Goal: Task Accomplishment & Management: Complete application form

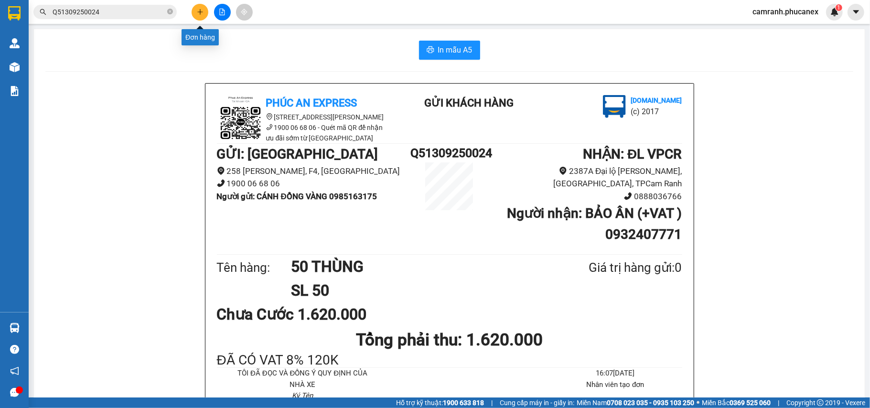
click at [206, 16] on button at bounding box center [200, 12] width 17 height 17
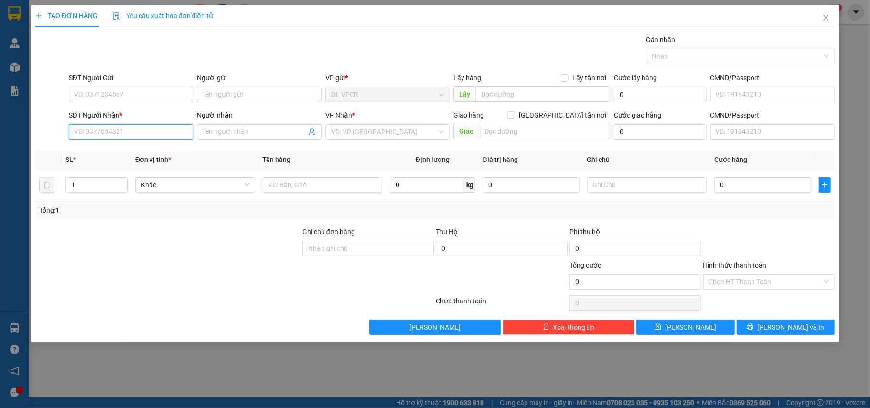
click at [101, 134] on input "SĐT Người Nhận *" at bounding box center [131, 131] width 125 height 15
click at [112, 157] on div "0832346768 - VPQ5" at bounding box center [131, 152] width 113 height 11
type input "0832346768"
type input "VPQ5"
type input "0832346768"
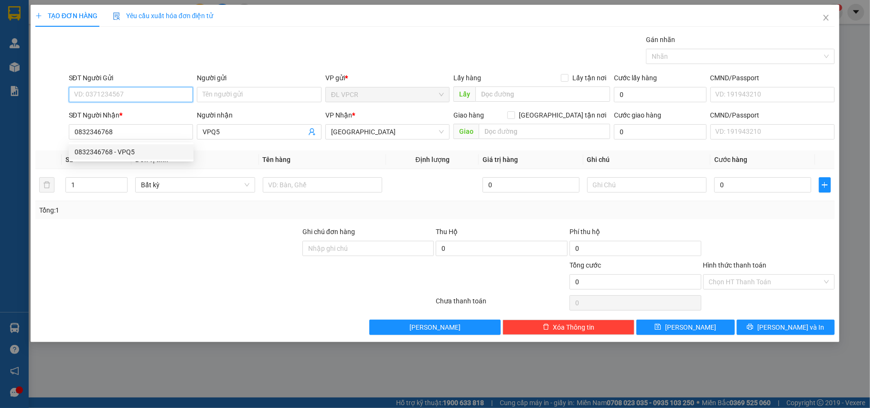
click at [119, 97] on input "SĐT Người Gửi" at bounding box center [131, 94] width 125 height 15
click at [134, 117] on div "0905437995 - [GEOGRAPHIC_DATA]" at bounding box center [131, 114] width 113 height 11
type input "0905437995"
type input "HÀ"
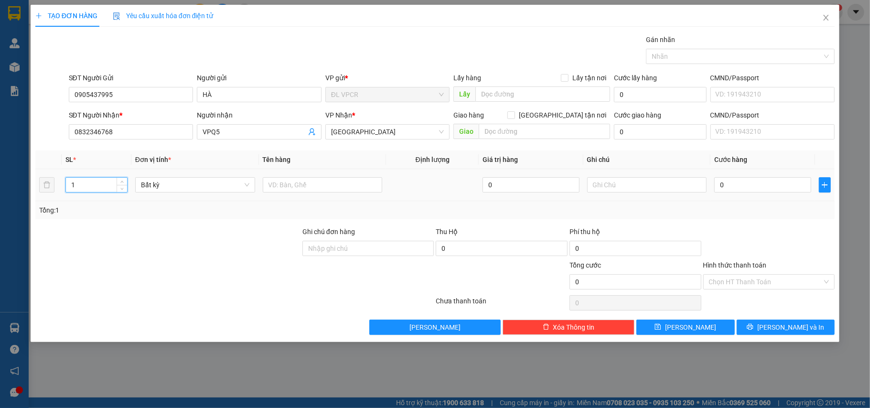
click at [50, 191] on tr "1 Bất kỳ 0 0" at bounding box center [435, 185] width 800 height 32
type input "30"
click at [317, 185] on input "text" at bounding box center [323, 184] width 120 height 15
type input "30 THÙNG"
click at [749, 185] on input "0" at bounding box center [762, 184] width 97 height 15
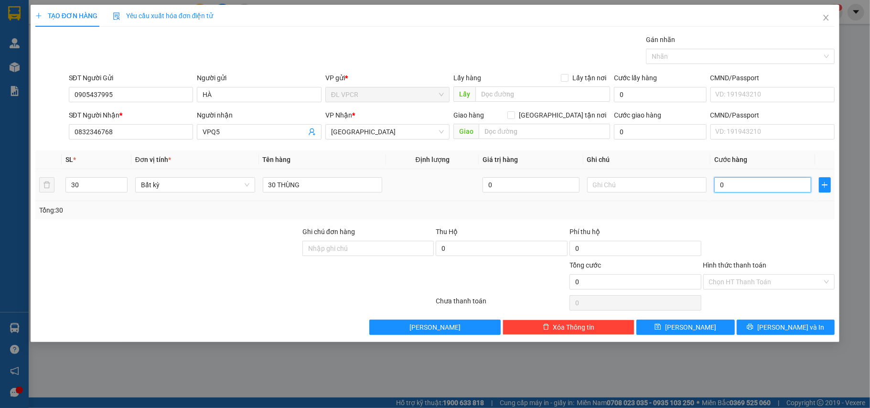
type input "1"
type input "18"
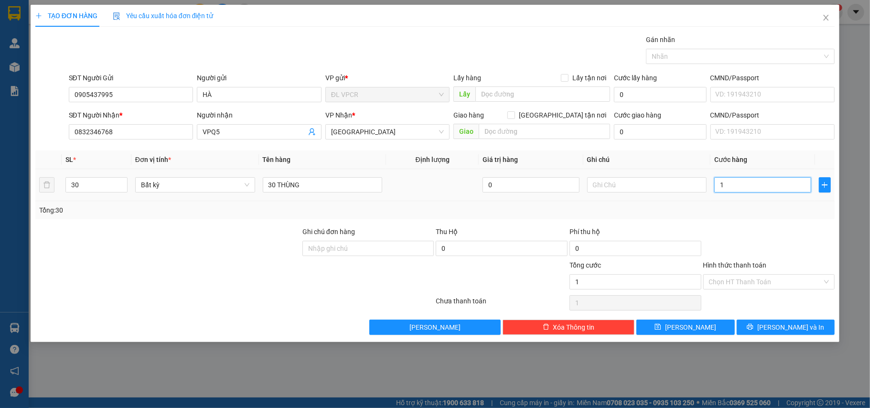
type input "18"
type input "180"
type input "1.800"
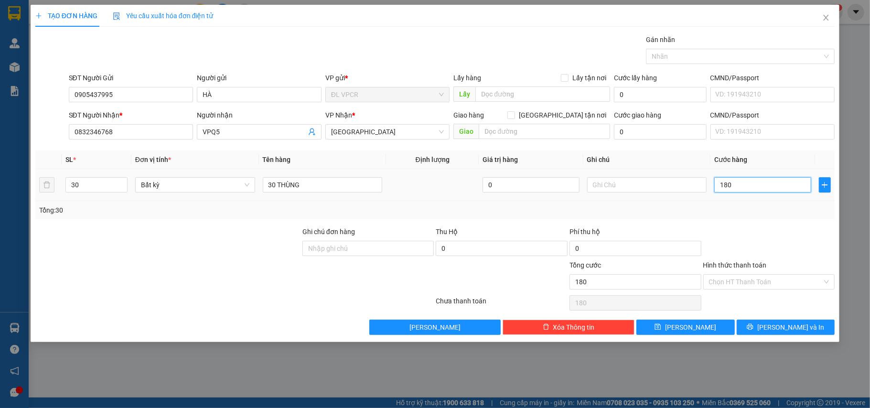
type input "1.800"
type input "1.800.000"
click at [772, 289] on input "Hình thức thanh toán" at bounding box center [766, 282] width 114 height 14
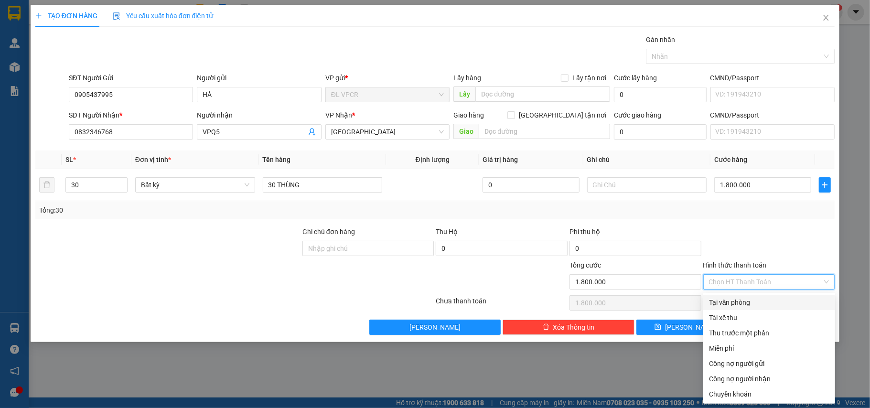
click at [762, 298] on div "Tại văn phòng" at bounding box center [769, 302] width 120 height 11
type input "0"
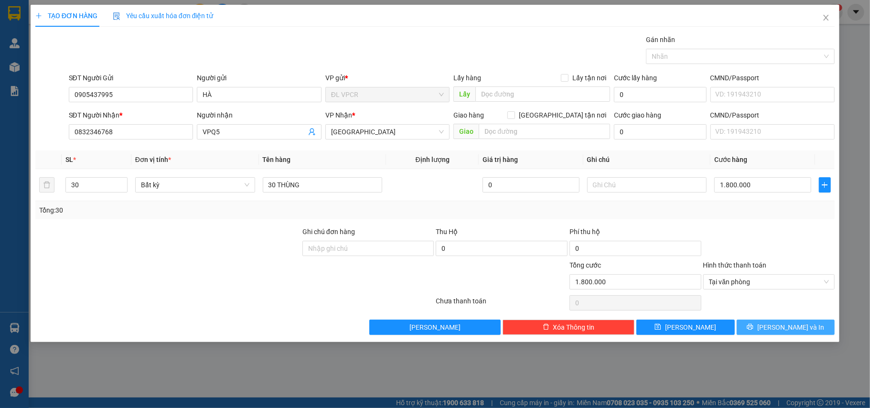
click at [766, 325] on button "[PERSON_NAME] và In" at bounding box center [786, 327] width 98 height 15
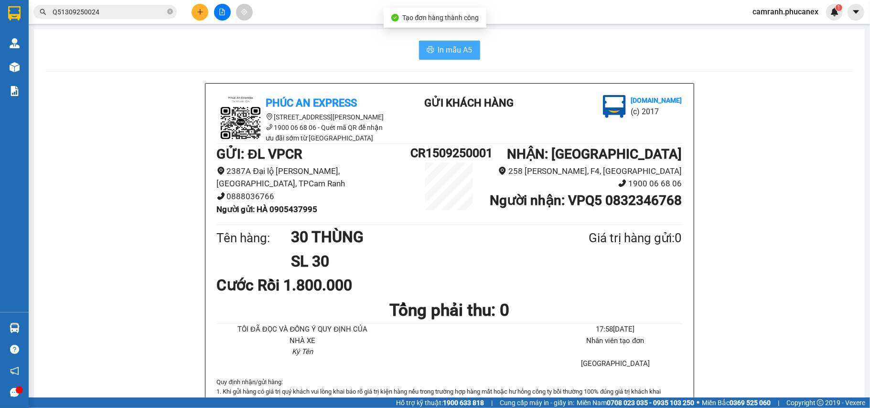
click at [438, 54] on span "In mẫu A5" at bounding box center [455, 50] width 34 height 12
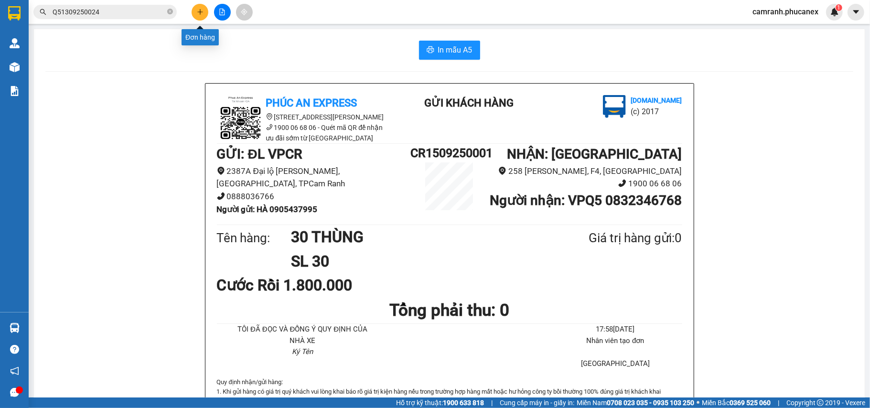
click at [203, 17] on button at bounding box center [200, 12] width 17 height 17
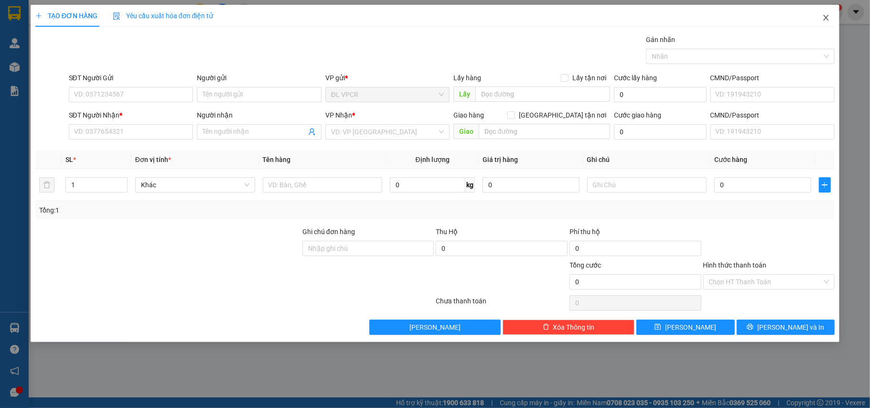
click at [832, 23] on span "Close" at bounding box center [826, 18] width 27 height 27
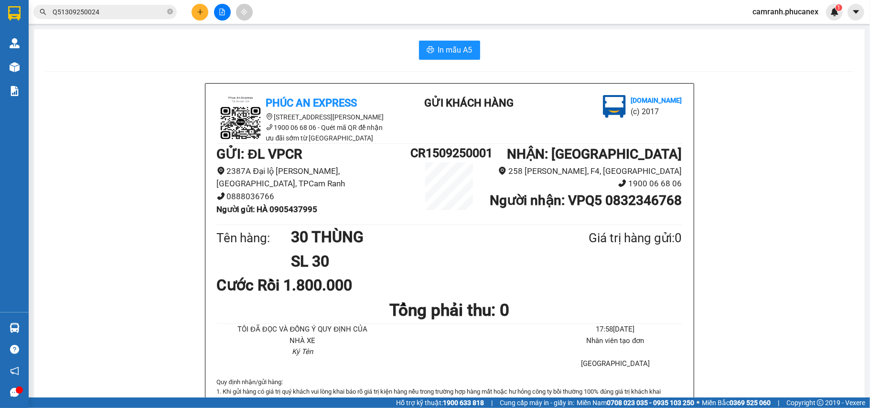
click at [201, 15] on button at bounding box center [200, 12] width 17 height 17
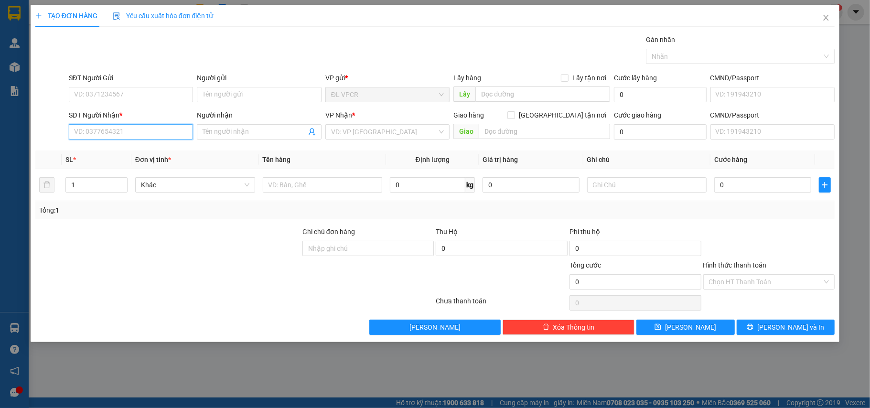
click at [125, 127] on input "SĐT Người Nhận *" at bounding box center [131, 131] width 125 height 15
click at [163, 152] on div "0933390970 - [GEOGRAPHIC_DATA]" at bounding box center [131, 152] width 113 height 11
type input "0933390970"
type input "BẾN XE [GEOGRAPHIC_DATA]"
type input "0933390970"
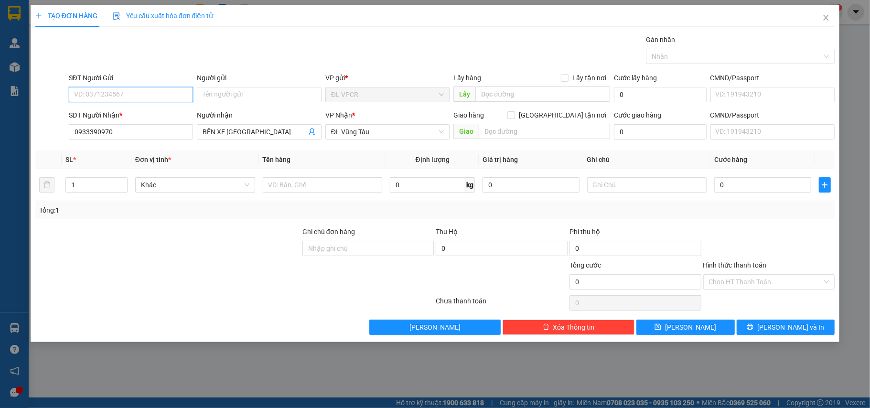
click at [137, 97] on input "SĐT Người Gửi" at bounding box center [131, 94] width 125 height 15
click at [123, 118] on div "0905437995 - [GEOGRAPHIC_DATA]" at bounding box center [131, 114] width 113 height 11
type input "0905437995"
type input "HÀ"
type input "0905437995"
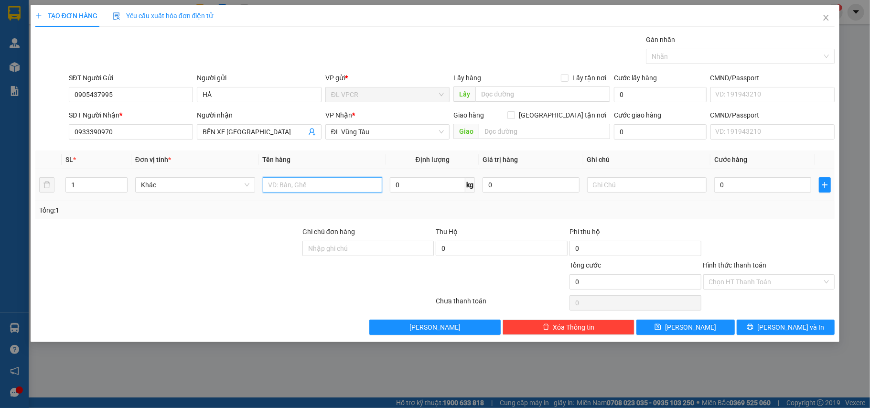
click at [332, 189] on input "text" at bounding box center [323, 184] width 120 height 15
type input "1 THÙNG"
click at [758, 188] on input "0" at bounding box center [762, 184] width 97 height 15
type input "6"
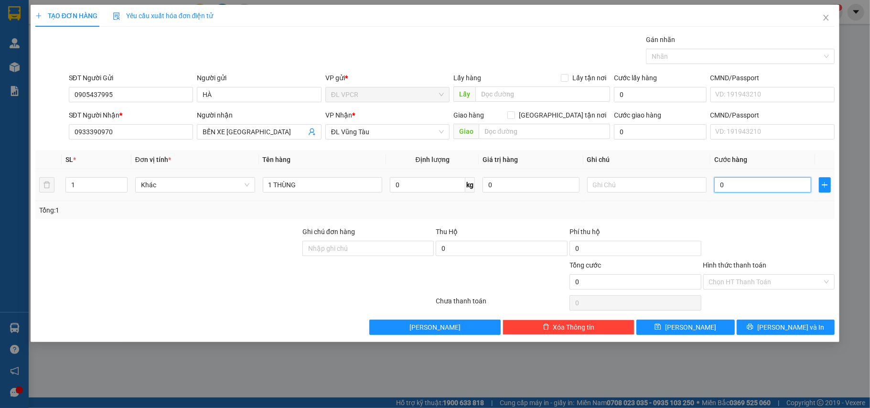
type input "6"
type input "60"
type input "60.000"
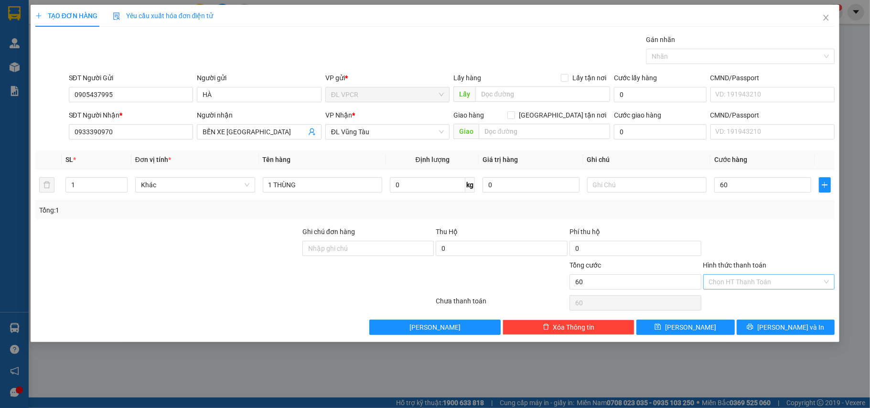
type input "60.000"
click at [774, 289] on input "Hình thức thanh toán" at bounding box center [766, 282] width 114 height 14
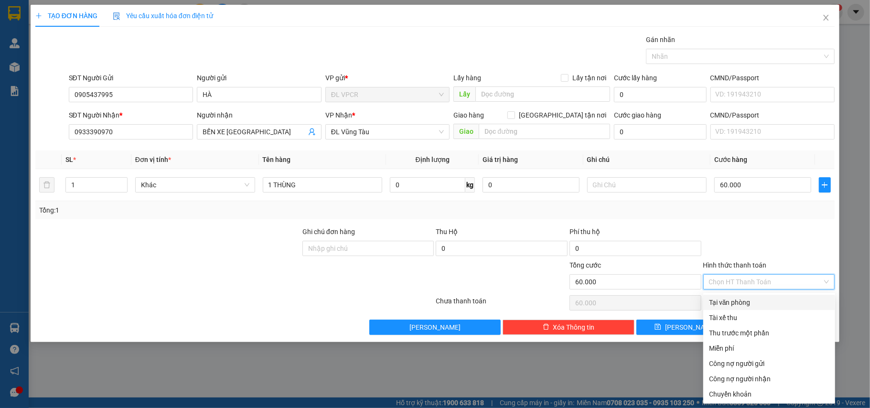
click at [764, 302] on div "Tại văn phòng" at bounding box center [769, 302] width 120 height 11
type input "0"
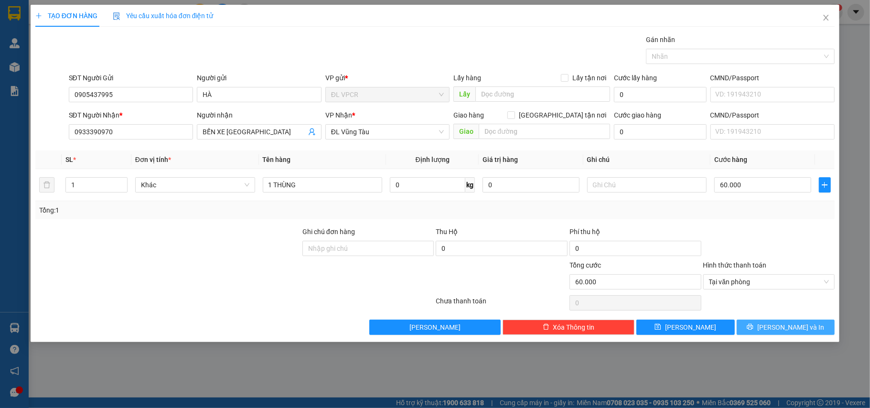
click at [769, 323] on button "[PERSON_NAME] và In" at bounding box center [786, 327] width 98 height 15
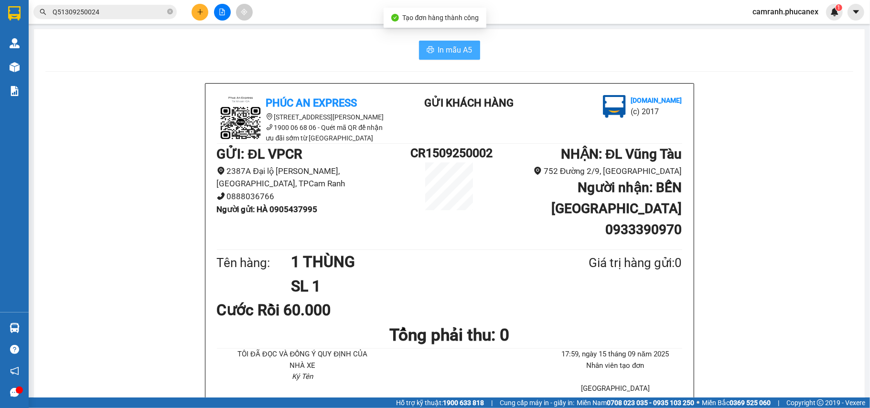
click at [427, 53] on icon "printer" at bounding box center [431, 50] width 8 height 8
click at [194, 13] on button at bounding box center [200, 12] width 17 height 17
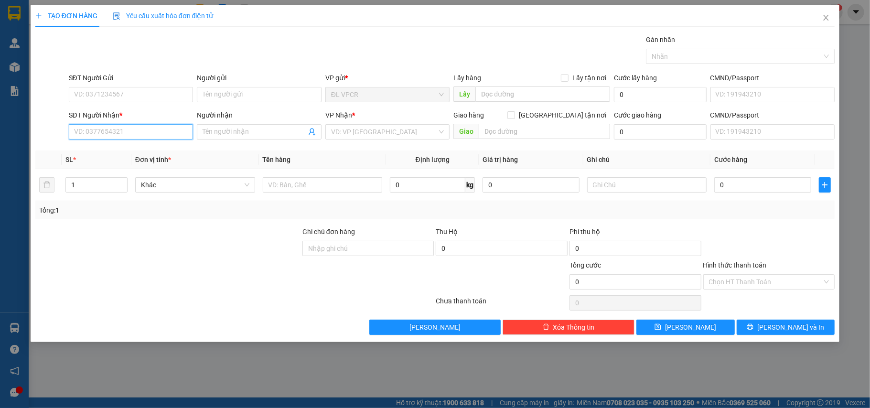
click at [151, 125] on input "SĐT Người Nhận *" at bounding box center [131, 131] width 125 height 15
paste input "0794612361"
click at [162, 137] on input "0794612361" at bounding box center [131, 131] width 125 height 15
type input "0794612361"
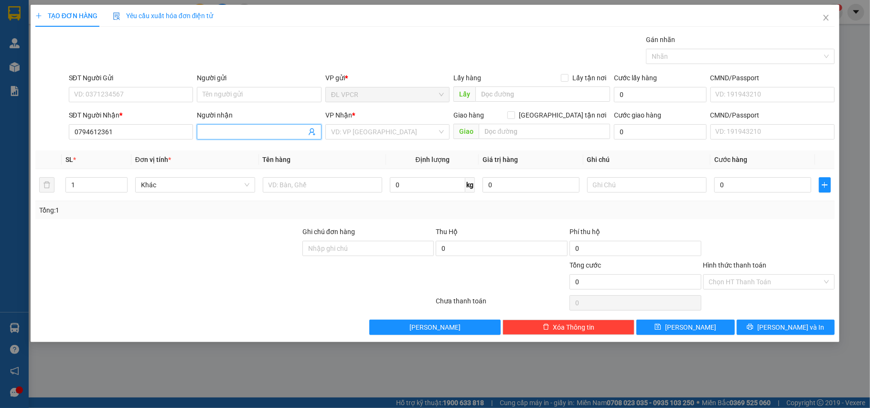
click at [230, 135] on input "Người nhận" at bounding box center [255, 132] width 104 height 11
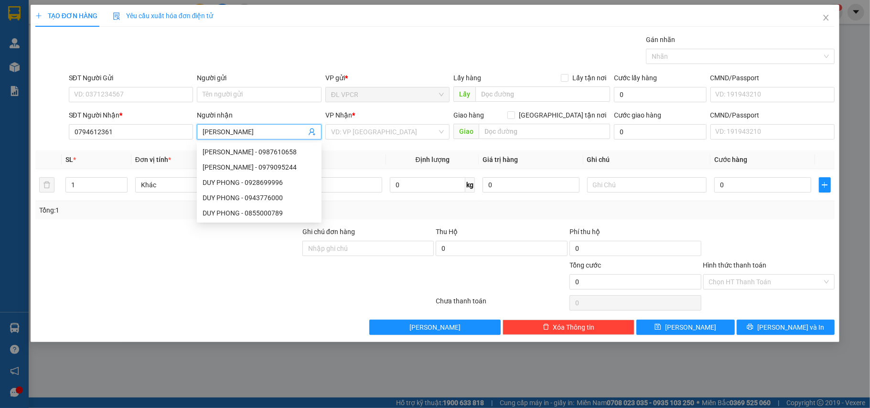
type input "[PERSON_NAME]"
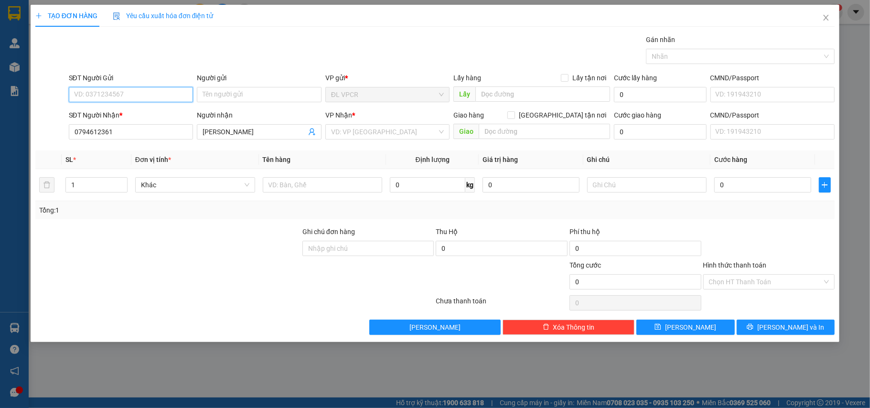
click at [94, 94] on input "SĐT Người Gửi" at bounding box center [131, 94] width 125 height 15
click at [94, 94] on input "7393" at bounding box center [131, 94] width 125 height 15
click at [100, 107] on div "0793637393 - THÀNH PHÁT ( THÙY)" at bounding box center [131, 114] width 125 height 15
type input "0793637393"
type input "THÀNH PHÁT ( THÙY)"
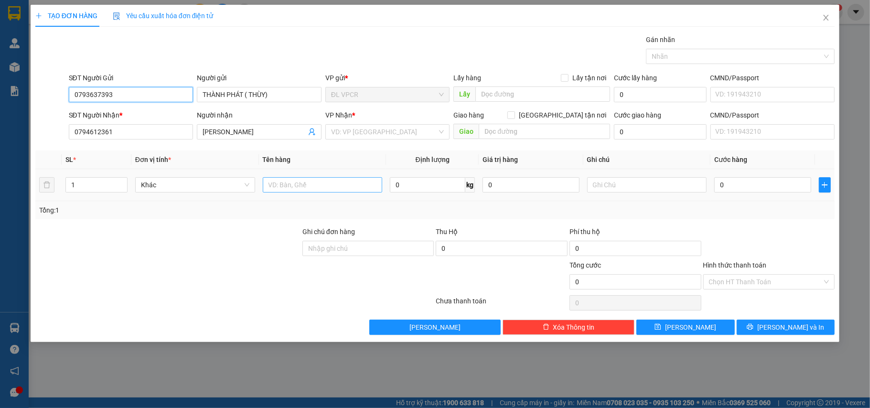
type input "0793637393"
click at [317, 184] on input "text" at bounding box center [323, 184] width 120 height 15
type input "1 HỘP XANH"
click at [744, 182] on input "0" at bounding box center [762, 184] width 97 height 15
type input "2"
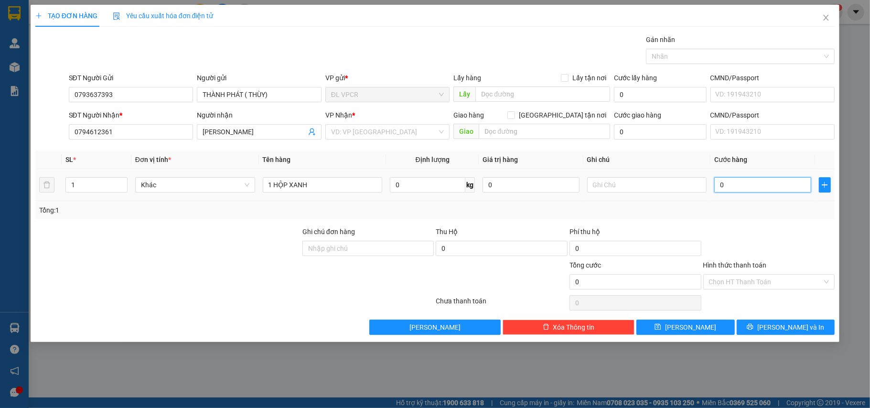
type input "2"
type input "20"
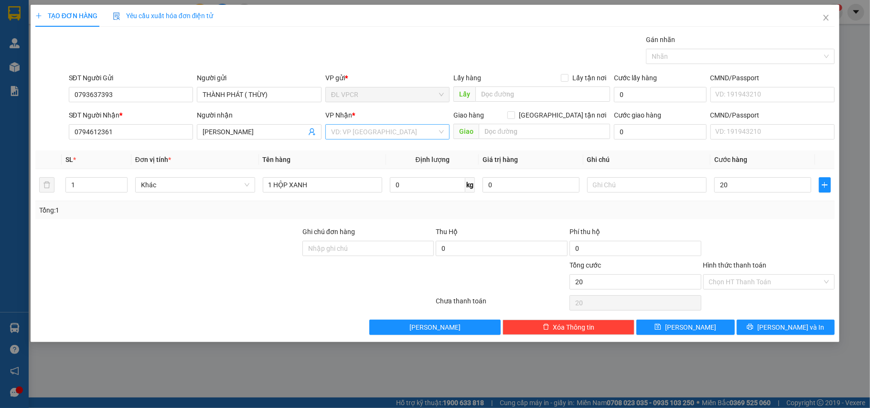
type input "20.000"
click at [372, 139] on input "search" at bounding box center [384, 132] width 107 height 14
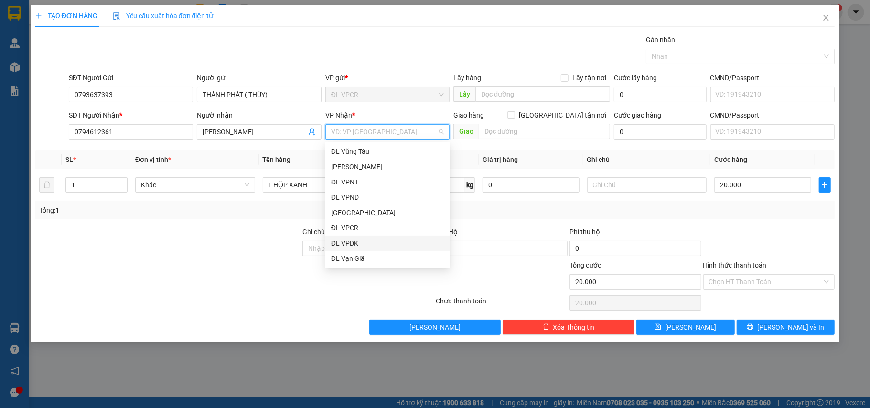
click at [368, 244] on div "ĐL VPDK" at bounding box center [387, 243] width 113 height 11
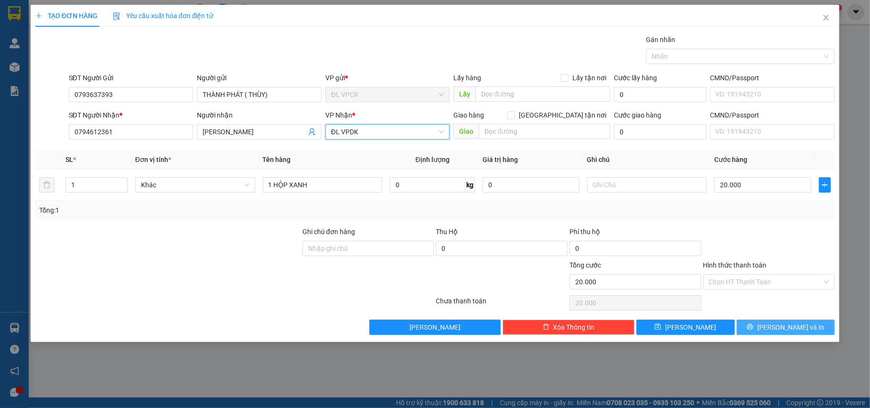
click at [775, 326] on button "[PERSON_NAME] và In" at bounding box center [786, 327] width 98 height 15
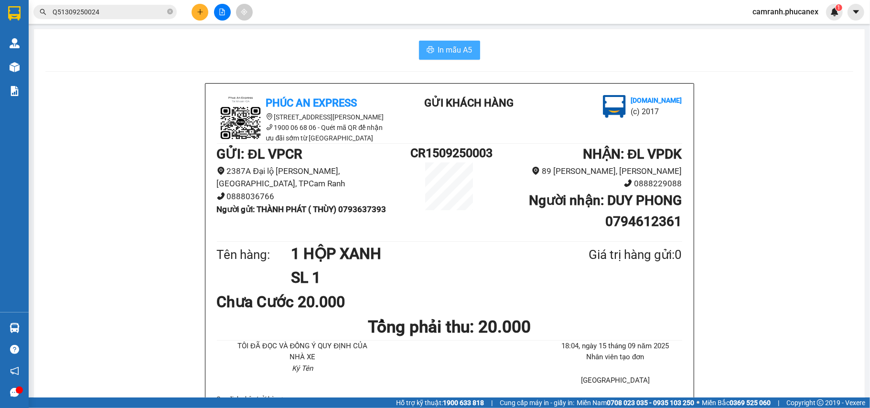
click at [456, 57] on button "In mẫu A5" at bounding box center [449, 50] width 61 height 19
click at [198, 18] on button at bounding box center [200, 12] width 17 height 17
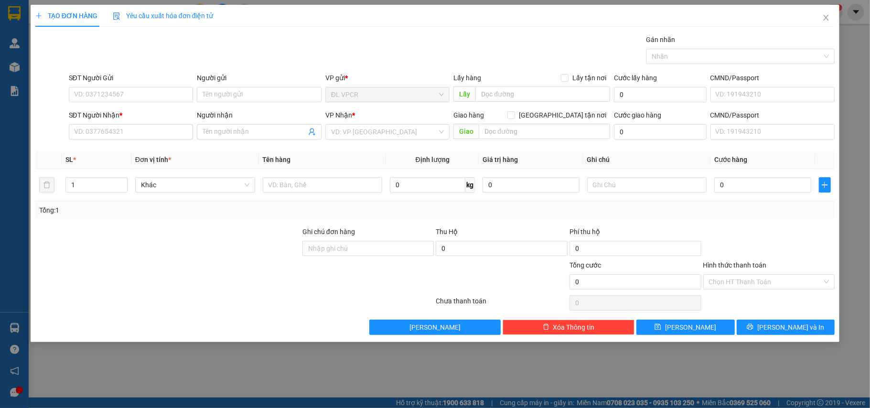
click at [162, 142] on div "SĐT Người Nhận * VD: 0377654321" at bounding box center [131, 126] width 125 height 33
click at [161, 136] on input "SĐT Người Nhận *" at bounding box center [131, 131] width 125 height 15
click at [159, 147] on div "0906685911 - PT TIẾN" at bounding box center [131, 152] width 113 height 11
type input "0906685911"
type input "PT TIẾN"
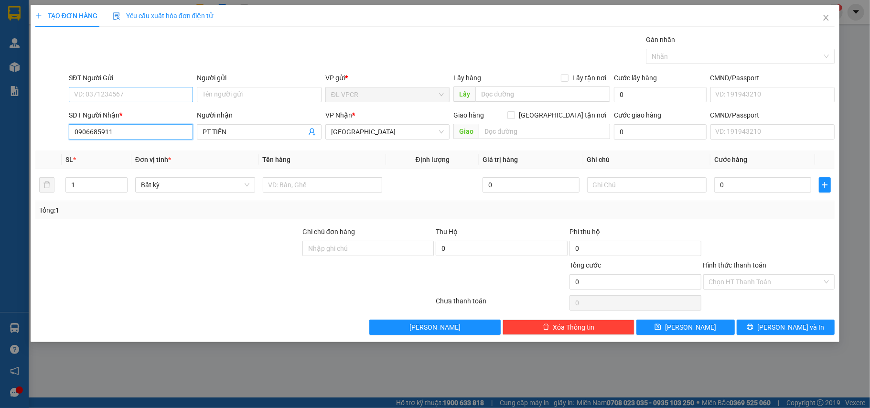
type input "0906685911"
click at [159, 97] on input "SĐT Người Gửi" at bounding box center [131, 94] width 125 height 15
click at [157, 109] on div "0793637393 - THÀNH PHÁT ( THÙY)" at bounding box center [131, 114] width 113 height 11
type input "0793637393"
type input "THÀNH PHÁT ( THÙY)"
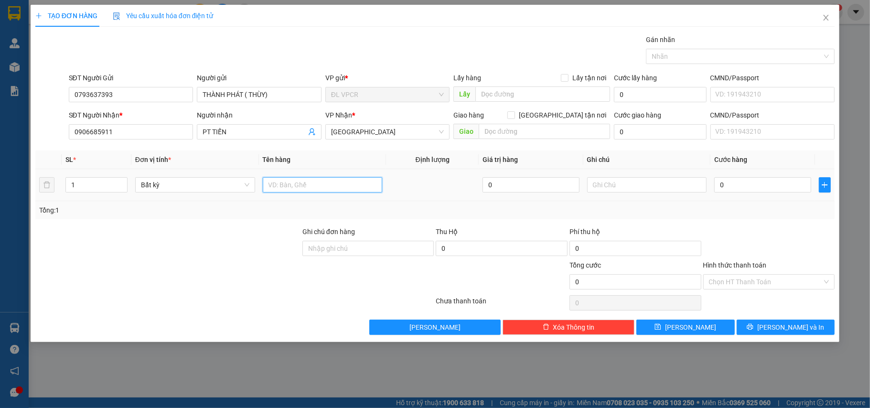
click at [276, 192] on input "text" at bounding box center [323, 184] width 120 height 15
type input "1 GÓI"
click at [750, 184] on input "0" at bounding box center [762, 184] width 97 height 15
type input "2"
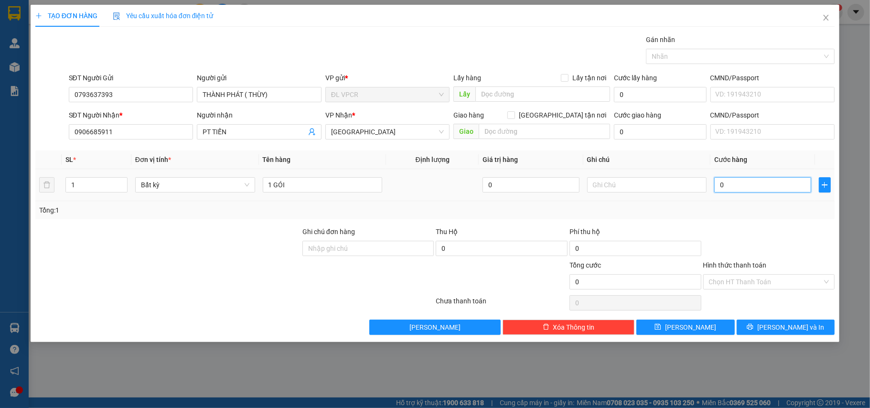
type input "2"
type input "20"
type input "20.000"
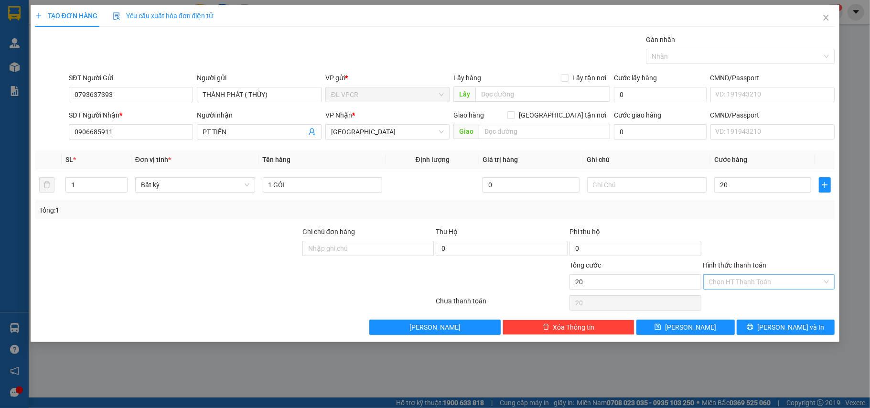
type input "20.000"
click at [752, 287] on input "Hình thức thanh toán" at bounding box center [766, 282] width 114 height 14
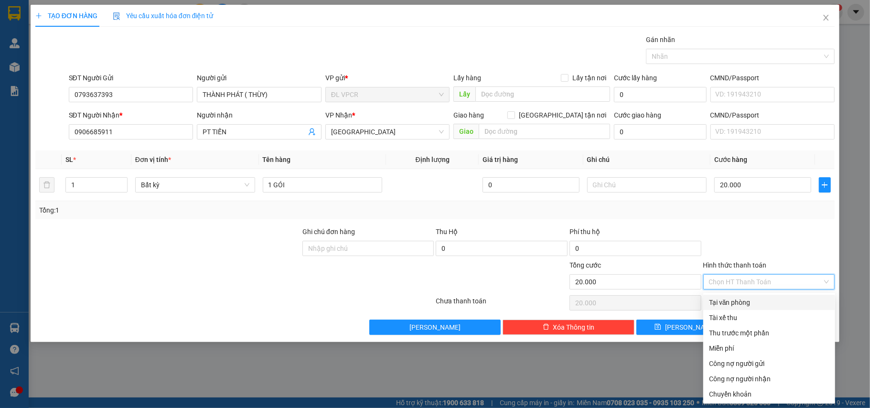
click at [752, 299] on div "Tại văn phòng" at bounding box center [769, 302] width 120 height 11
type input "0"
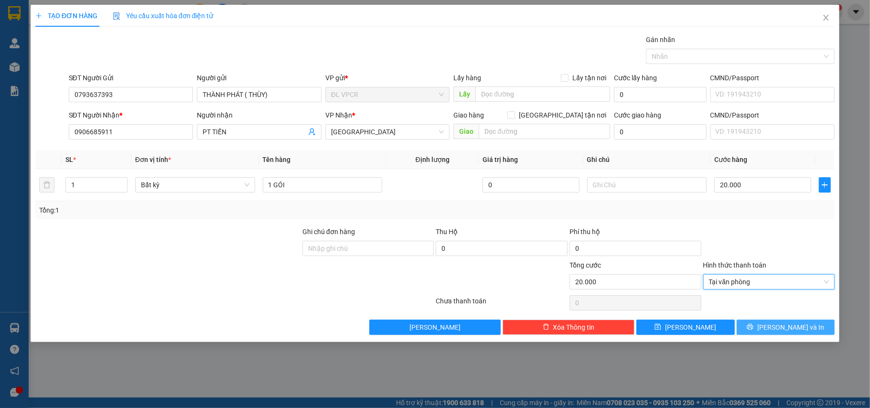
click at [769, 334] on button "[PERSON_NAME] và In" at bounding box center [786, 327] width 98 height 15
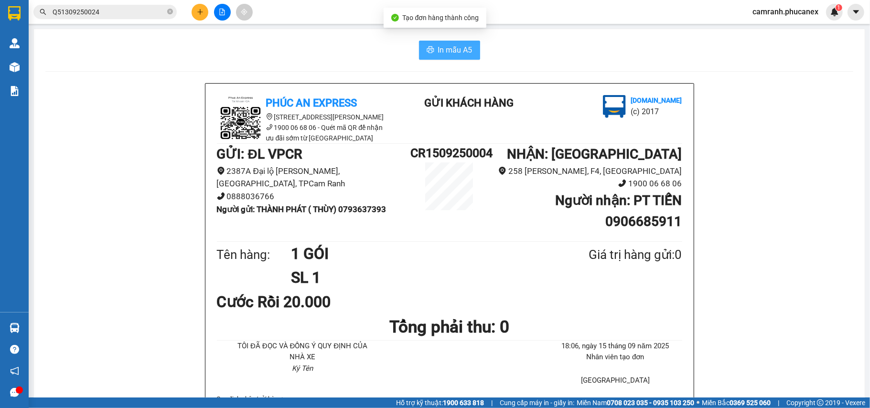
click at [456, 50] on span "In mẫu A5" at bounding box center [455, 50] width 34 height 12
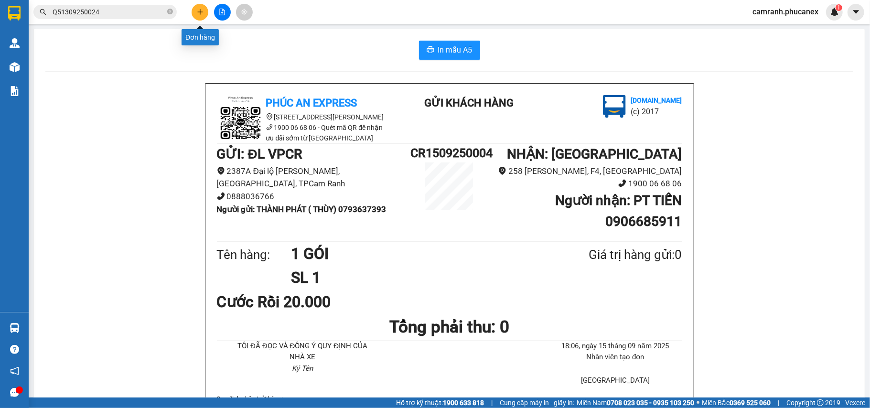
click at [199, 12] on icon "plus" at bounding box center [199, 11] width 5 height 0
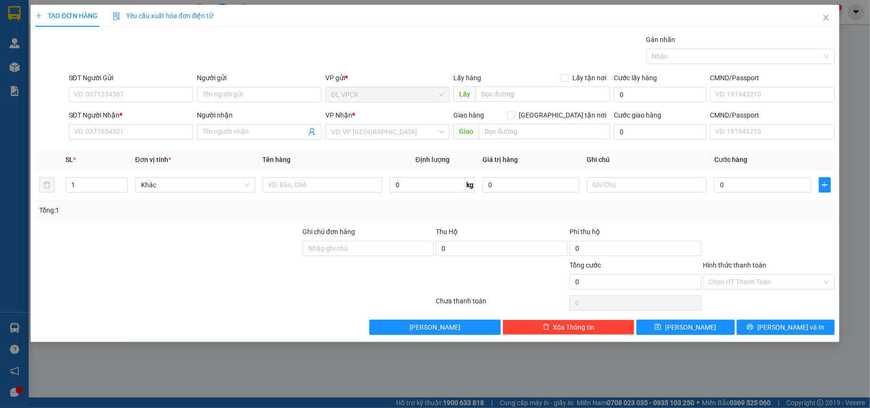
click at [125, 141] on div "SĐT Người Nhận * VD: 0377654321" at bounding box center [131, 126] width 125 height 33
click at [124, 138] on input "SĐT Người Nhận *" at bounding box center [131, 131] width 125 height 15
click at [136, 147] on div "0936093279 - [PERSON_NAME]" at bounding box center [131, 152] width 113 height 11
type input "0936093279"
type input "DINH"
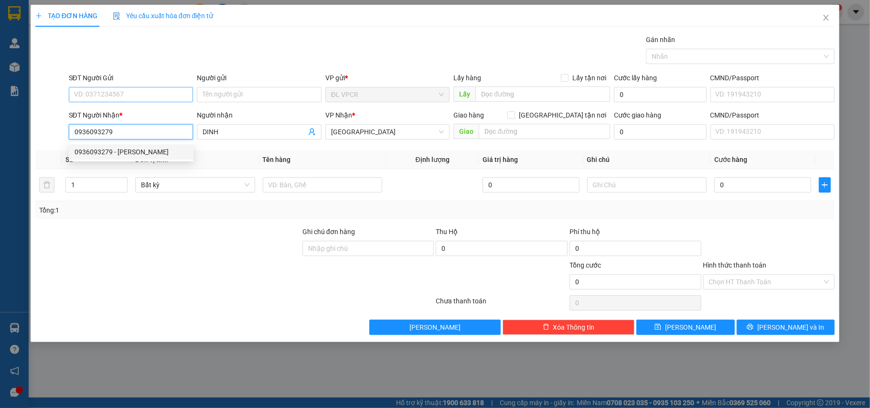
type input "0936093279"
click at [149, 97] on input "SĐT Người Gửi" at bounding box center [131, 94] width 125 height 15
click at [140, 125] on div "0357949706 - NHA KHOA 3D" at bounding box center [131, 129] width 113 height 11
type input "0357949706"
type input "NHA KHOA 3D"
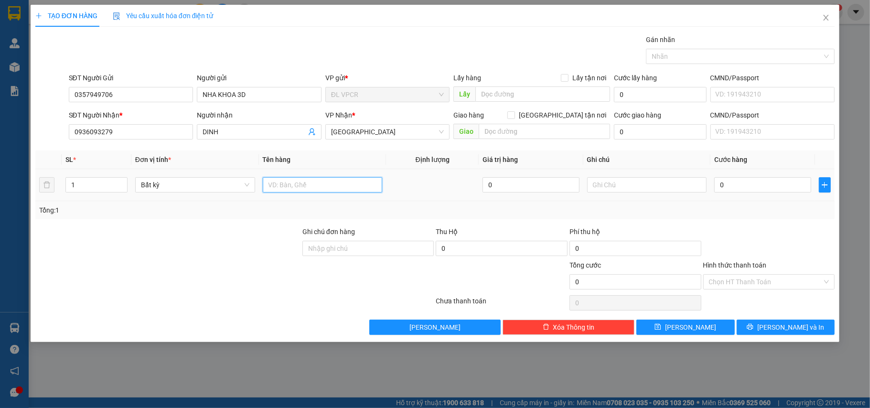
click at [283, 192] on input "text" at bounding box center [323, 184] width 120 height 15
type input "1 H"
click at [729, 182] on input "0" at bounding box center [762, 184] width 97 height 15
type input "2"
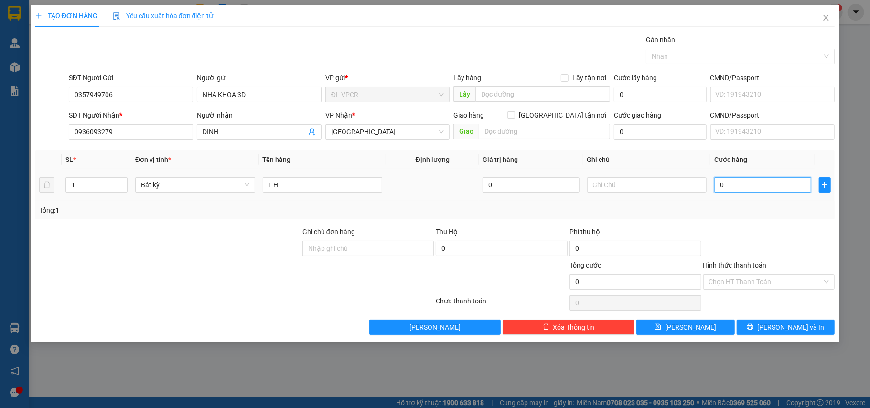
type input "2"
type input "20"
type input "20.000"
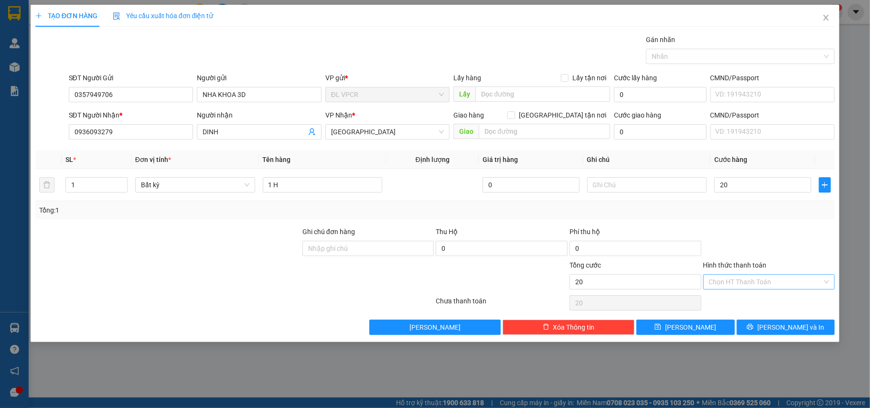
type input "20.000"
click at [748, 281] on input "Hình thức thanh toán" at bounding box center [766, 282] width 114 height 14
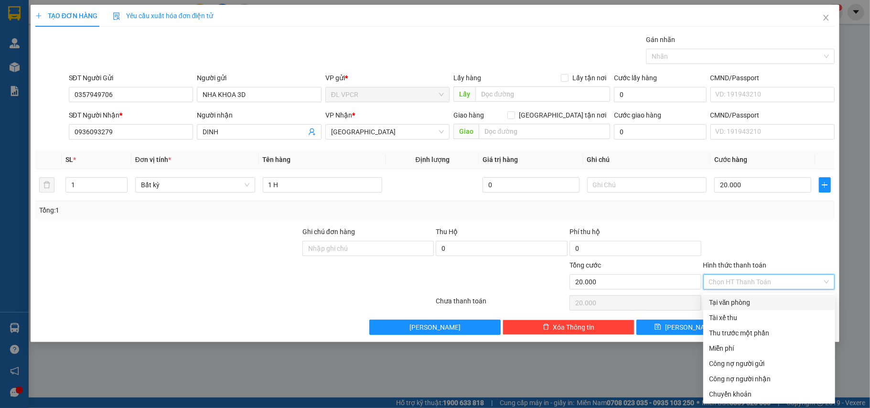
drag, startPoint x: 746, startPoint y: 299, endPoint x: 752, endPoint y: 347, distance: 48.3
click at [745, 300] on div "Tại văn phòng" at bounding box center [769, 302] width 120 height 11
type input "0"
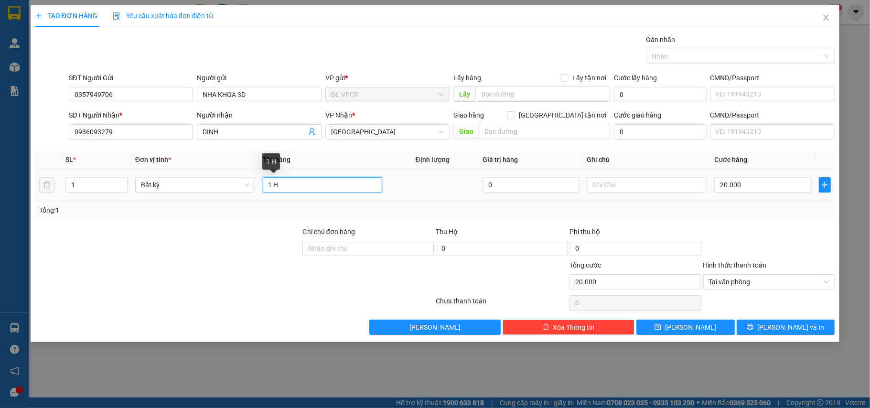
click at [303, 184] on input "1 H" at bounding box center [323, 184] width 120 height 15
type input "1 TG"
click at [787, 327] on span "[PERSON_NAME] và In" at bounding box center [791, 327] width 67 height 11
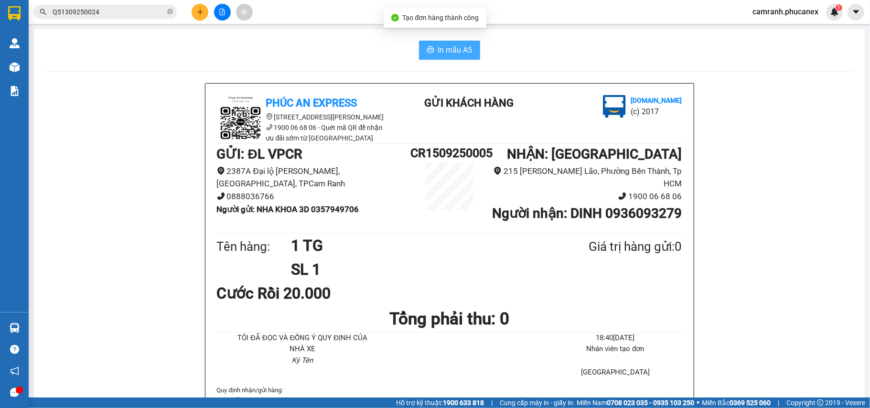
click at [462, 46] on span "In mẫu A5" at bounding box center [455, 50] width 34 height 12
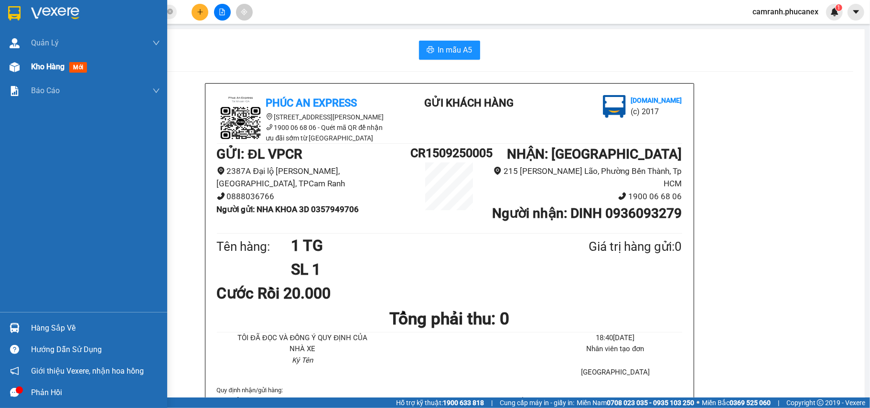
click at [16, 64] on img at bounding box center [15, 67] width 10 height 10
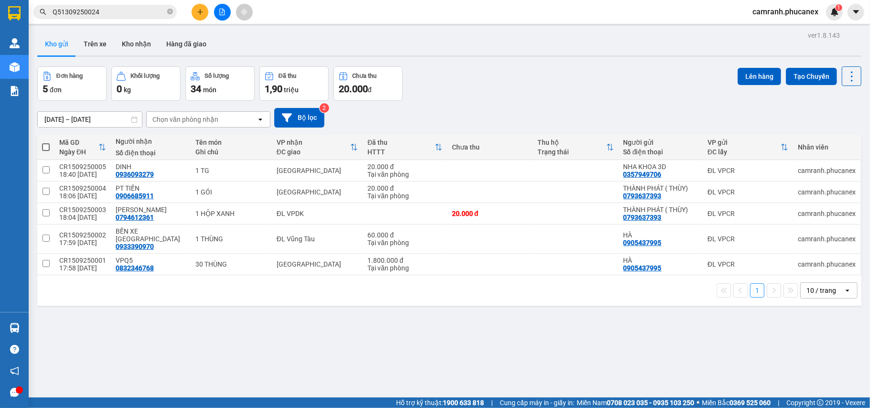
click at [42, 148] on span at bounding box center [46, 147] width 8 height 8
click at [46, 142] on input "checkbox" at bounding box center [46, 142] width 0 height 0
checkbox input "true"
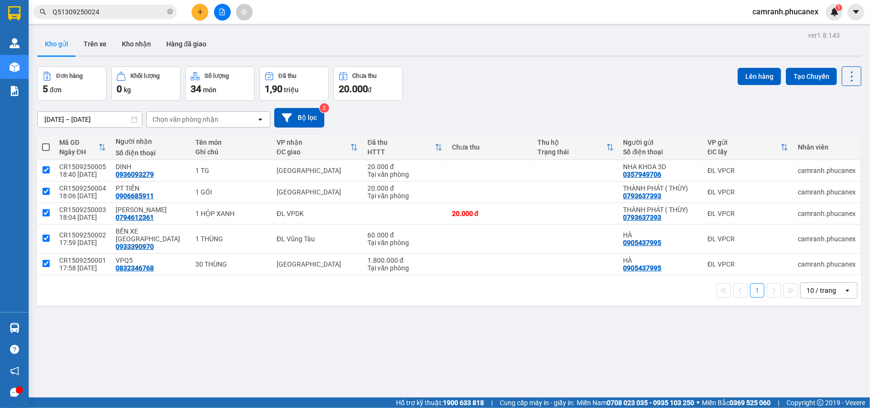
checkbox input "true"
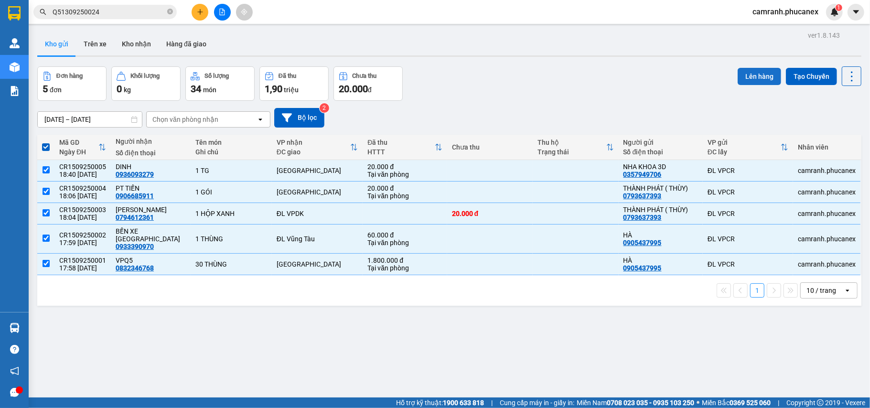
click at [763, 75] on button "Lên hàng" at bounding box center [759, 76] width 43 height 17
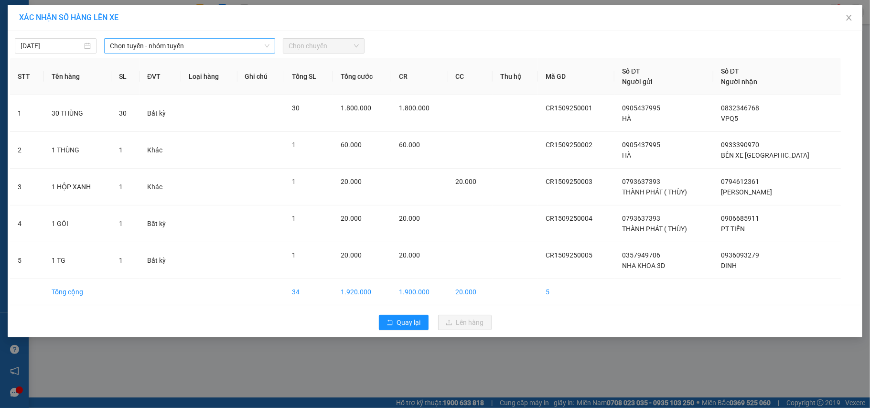
click at [199, 50] on span "Chọn tuyến - nhóm tuyến" at bounding box center [190, 46] width 160 height 14
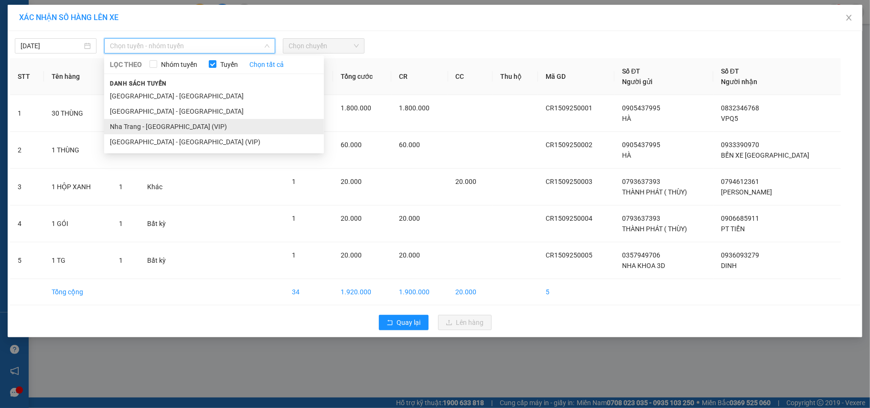
click at [155, 126] on li "Nha Trang - [GEOGRAPHIC_DATA] (VIP)" at bounding box center [214, 126] width 220 height 15
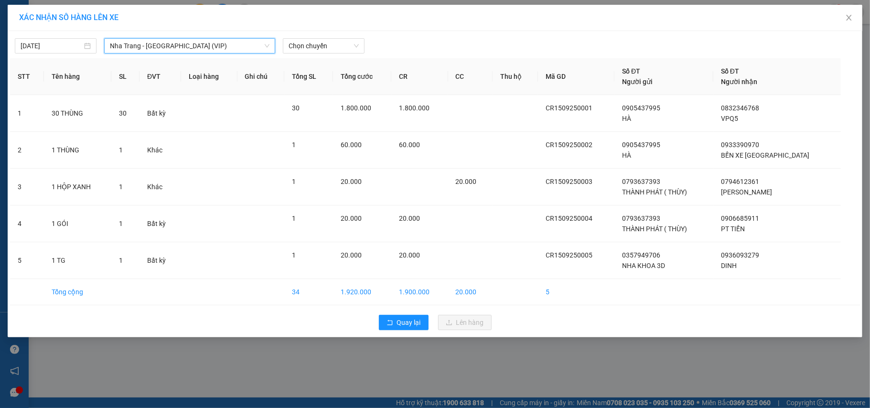
click at [188, 48] on span "Nha Trang - [GEOGRAPHIC_DATA] (VIP)" at bounding box center [190, 46] width 160 height 14
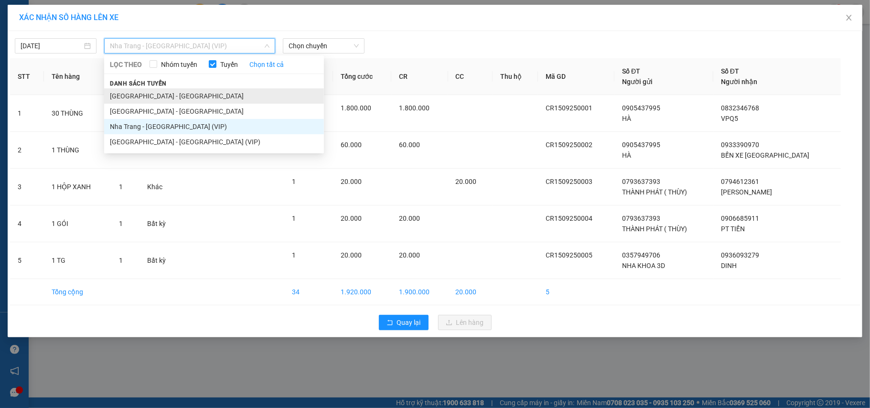
click at [171, 99] on li "[GEOGRAPHIC_DATA] - [GEOGRAPHIC_DATA]" at bounding box center [214, 95] width 220 height 15
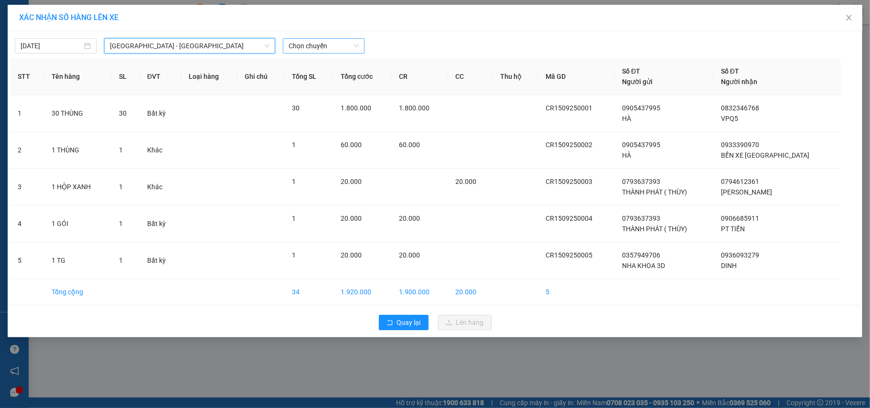
click at [310, 41] on span "Chọn chuyến" at bounding box center [324, 46] width 70 height 14
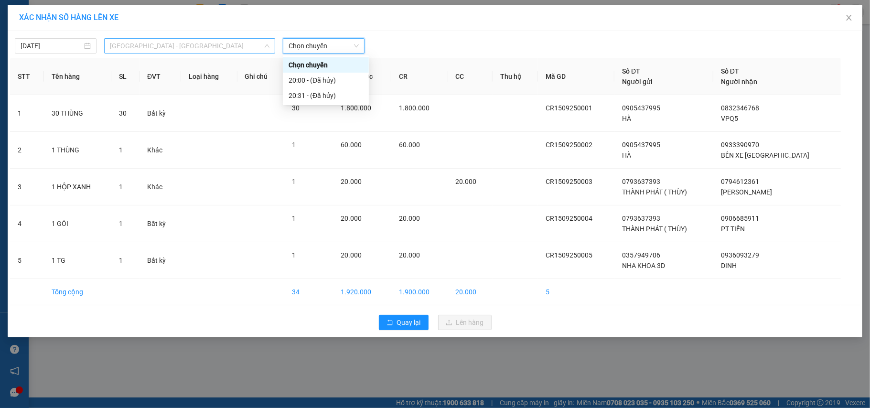
click at [208, 48] on span "[GEOGRAPHIC_DATA] - [GEOGRAPHIC_DATA]" at bounding box center [190, 46] width 160 height 14
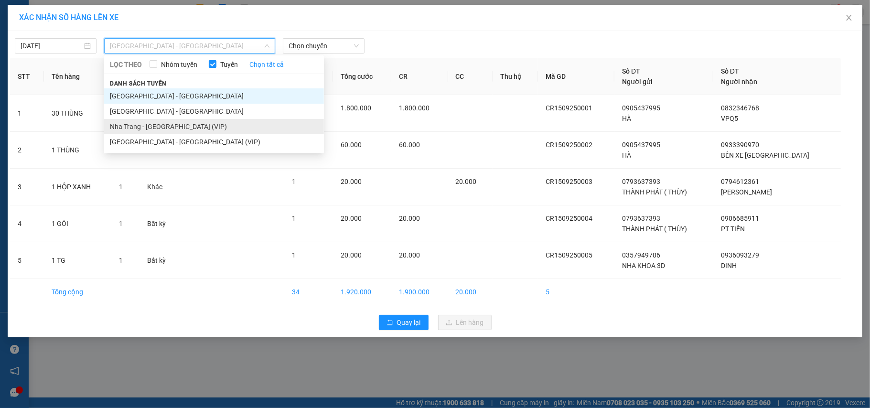
click at [130, 124] on li "Nha Trang - [GEOGRAPHIC_DATA] (VIP)" at bounding box center [214, 126] width 220 height 15
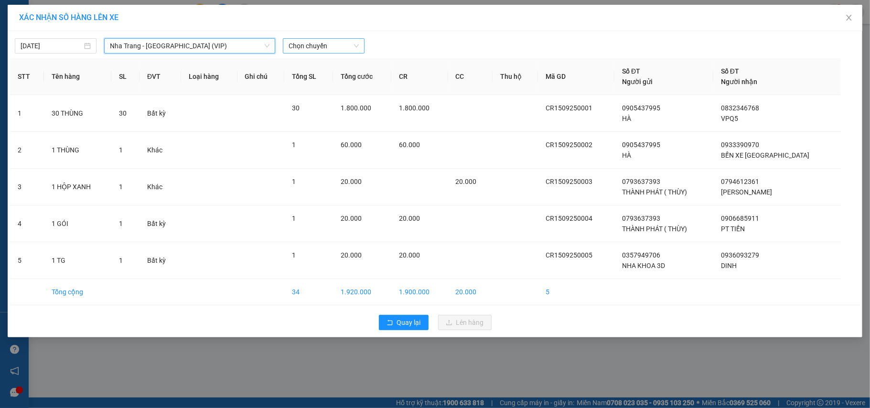
click at [322, 49] on span "Chọn chuyến" at bounding box center [324, 46] width 70 height 14
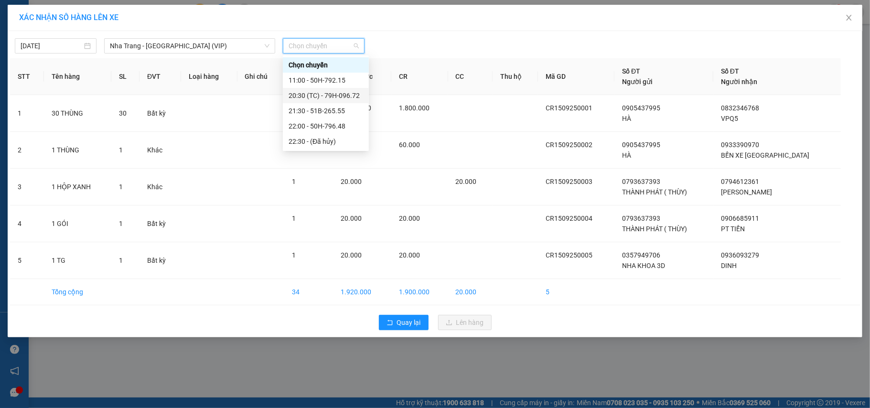
click at [317, 92] on div "20:30 (TC) - 79H-096.72" at bounding box center [326, 95] width 75 height 11
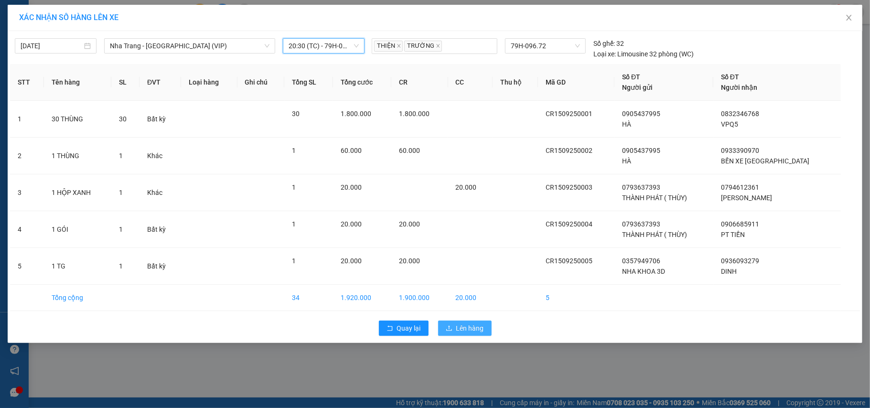
click at [469, 335] on button "Lên hàng" at bounding box center [465, 328] width 54 height 15
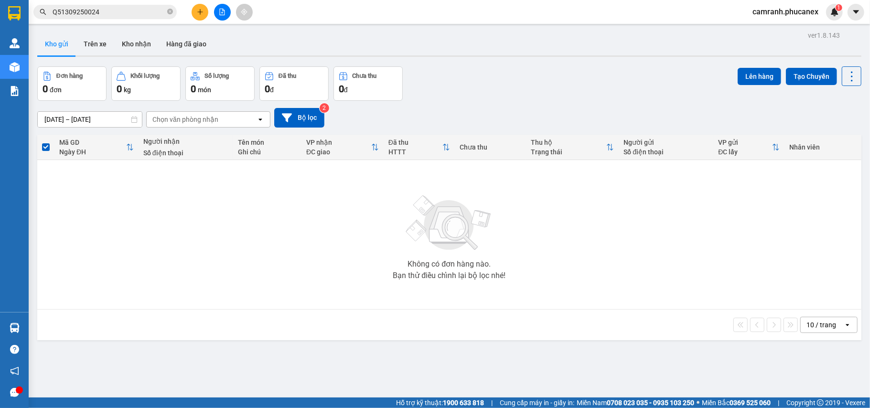
click at [219, 14] on icon "file-add" at bounding box center [222, 12] width 7 height 7
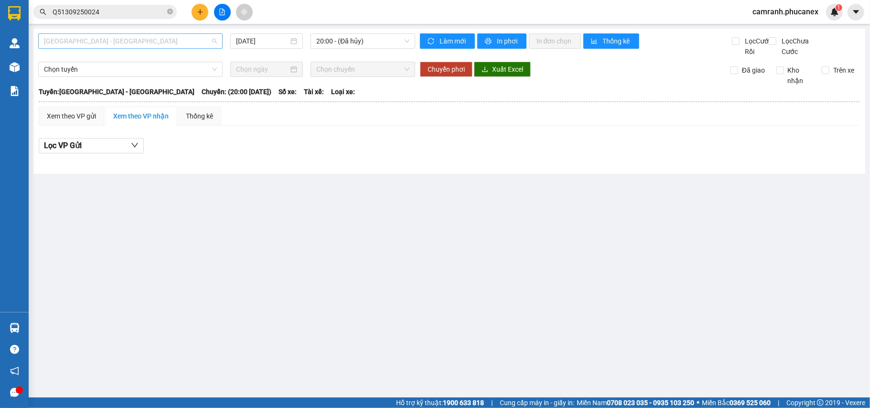
click at [163, 44] on span "[GEOGRAPHIC_DATA] - [GEOGRAPHIC_DATA]" at bounding box center [130, 41] width 173 height 14
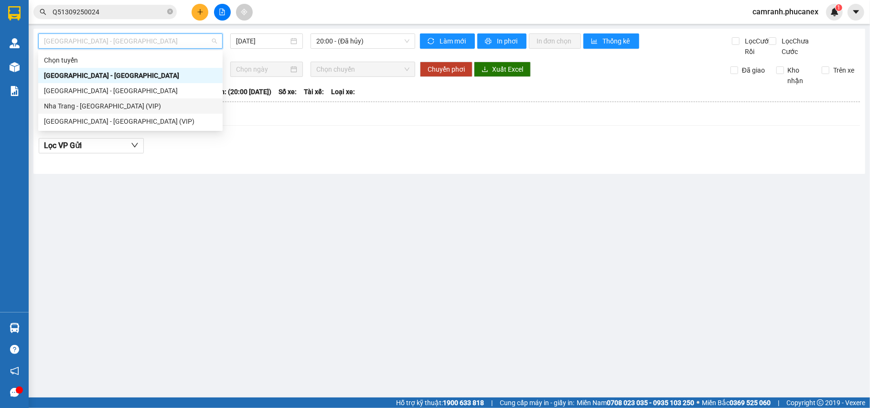
click at [142, 102] on div "Nha Trang - [GEOGRAPHIC_DATA] (VIP)" at bounding box center [130, 106] width 173 height 11
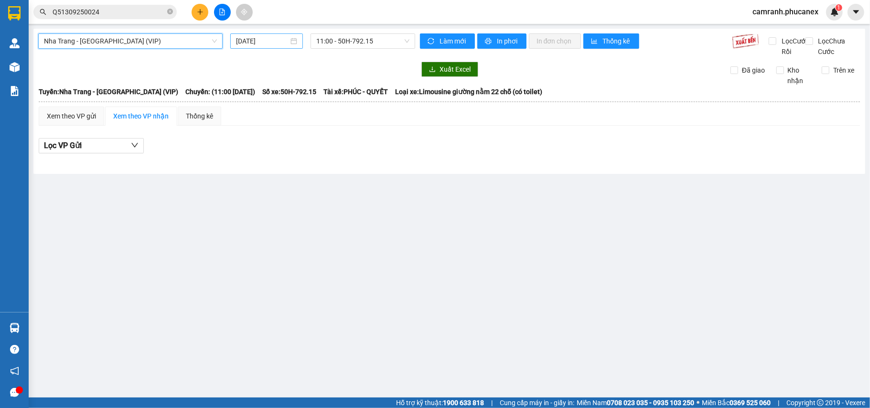
click at [256, 44] on input "[DATE]" at bounding box center [262, 41] width 53 height 11
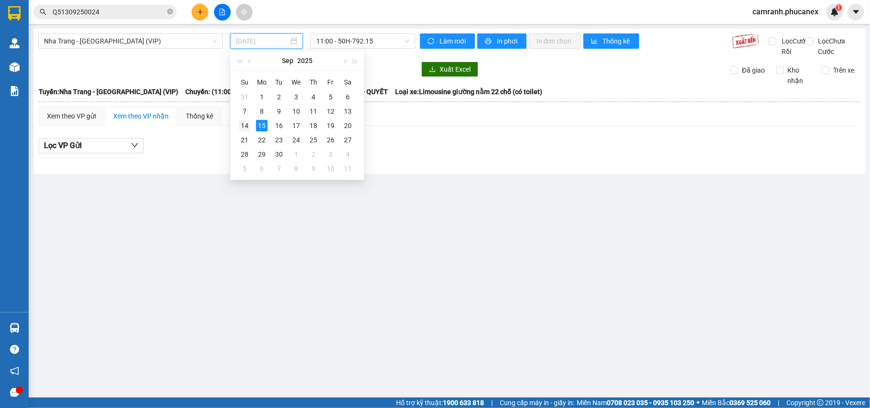
drag, startPoint x: 247, startPoint y: 123, endPoint x: 334, endPoint y: 56, distance: 109.4
click at [247, 123] on div "14" at bounding box center [244, 125] width 11 height 11
type input "[DATE]"
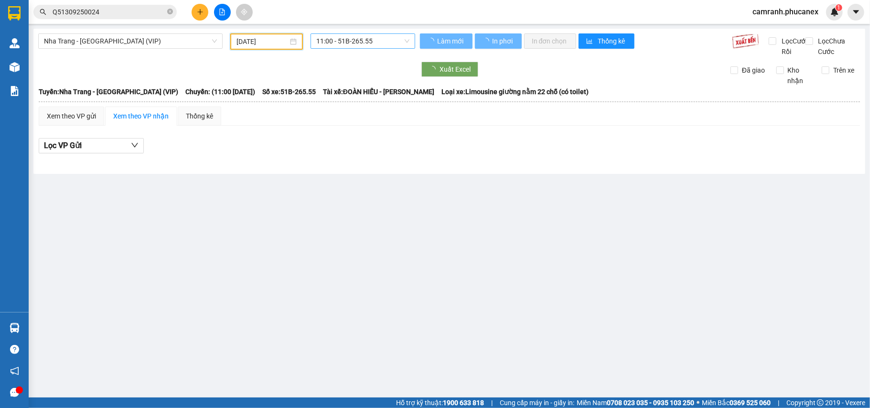
click at [343, 43] on span "11:00 - 51B-265.55" at bounding box center [362, 41] width 93 height 14
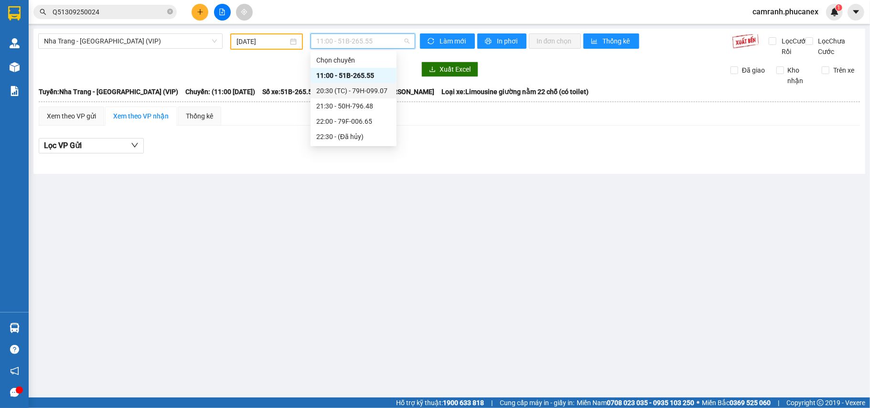
click at [343, 87] on div "20:30 (TC) - 79H-099.07" at bounding box center [353, 91] width 75 height 11
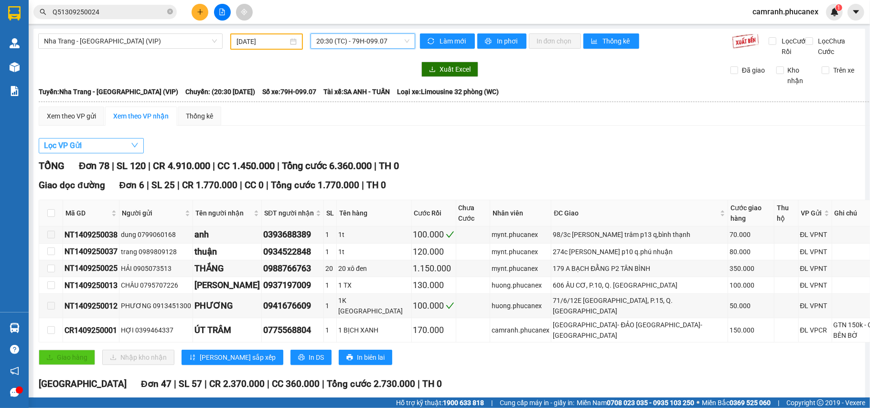
click at [117, 153] on button "Lọc VP Gửi" at bounding box center [91, 145] width 105 height 15
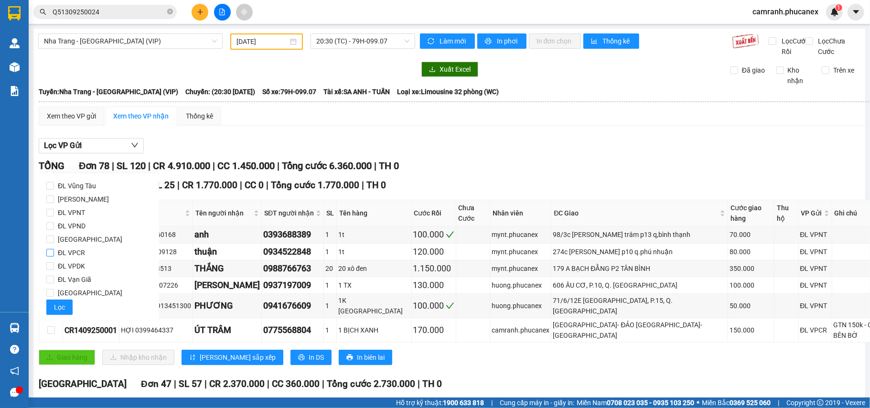
click at [83, 253] on span "ĐL VPCR" at bounding box center [71, 252] width 35 height 13
click at [54, 253] on input "ĐL VPCR" at bounding box center [50, 253] width 8 height 8
checkbox input "true"
click at [59, 301] on button "Lọc" at bounding box center [59, 307] width 26 height 15
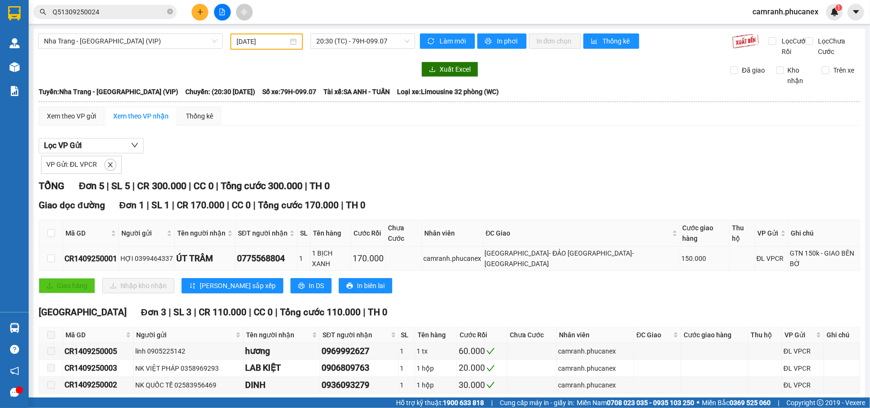
scroll to position [147, 0]
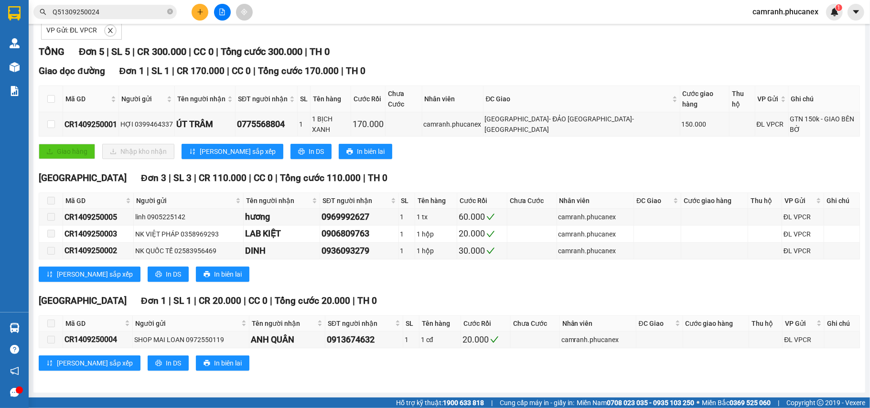
click at [199, 8] on button at bounding box center [200, 12] width 17 height 17
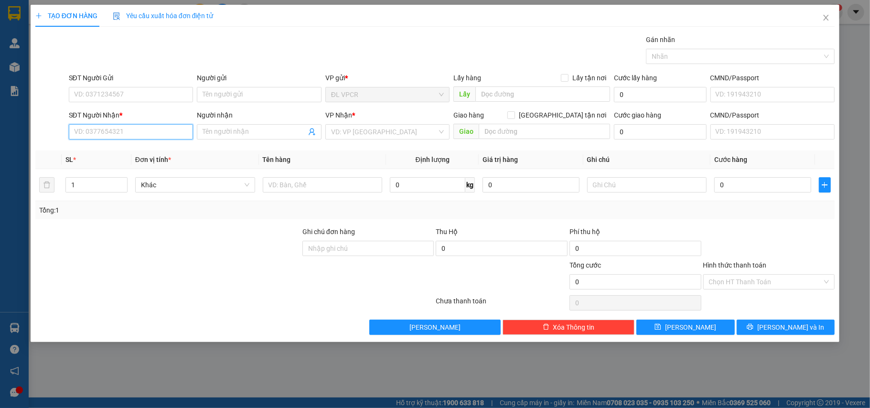
click at [131, 132] on input "SĐT Người Nhận *" at bounding box center [131, 131] width 125 height 15
click at [121, 153] on div "0908007767 - [PERSON_NAME]" at bounding box center [131, 152] width 113 height 11
type input "0908007767"
type input "HẢI"
type input "0908007767"
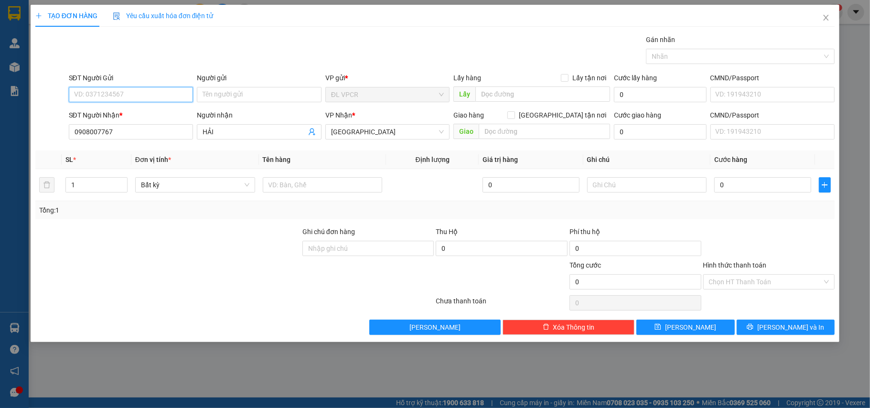
click at [135, 92] on input "SĐT Người Gửi" at bounding box center [131, 94] width 125 height 15
click at [154, 113] on div "0909375375 - TIẾN" at bounding box center [131, 114] width 113 height 11
type input "0909375375"
type input "TIẾN"
click at [287, 191] on input "text" at bounding box center [323, 184] width 120 height 15
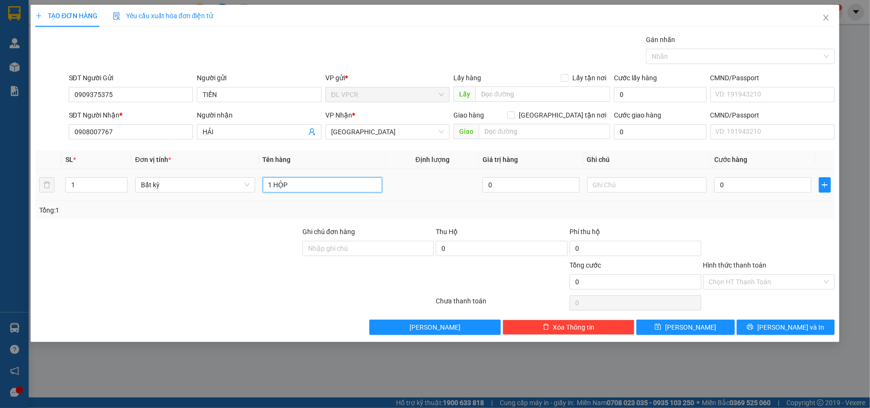
type input "1 HỘP"
click at [778, 194] on div "0" at bounding box center [762, 184] width 97 height 19
click at [777, 192] on input "0" at bounding box center [762, 184] width 97 height 15
type input "2"
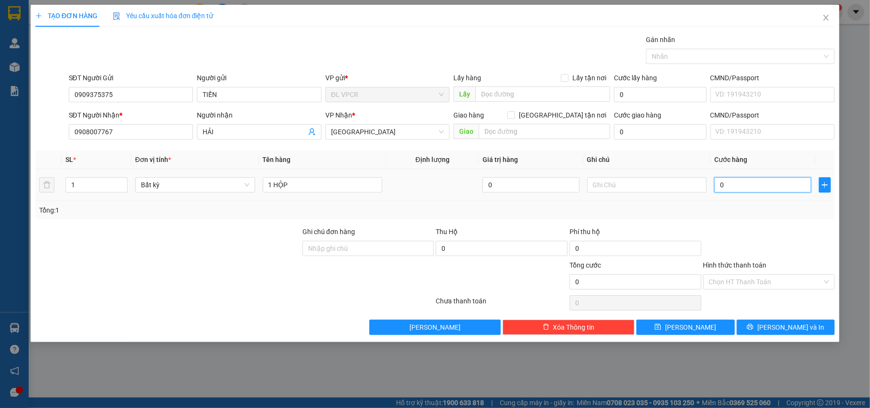
type input "2"
type input "20"
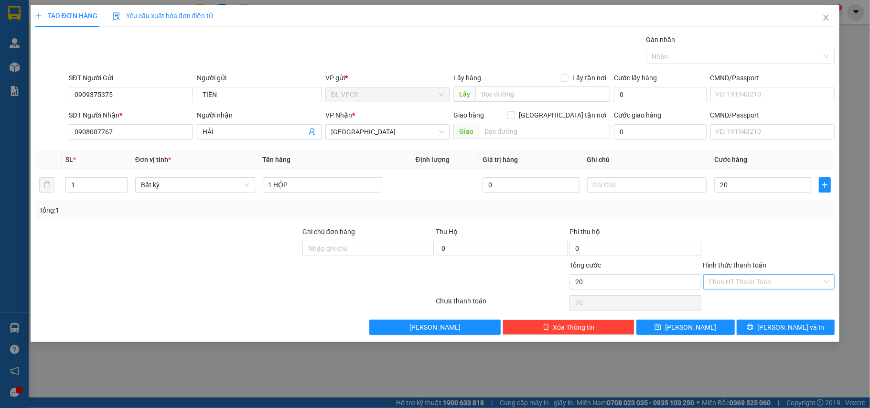
type input "20.000"
click at [771, 284] on input "Hình thức thanh toán" at bounding box center [766, 282] width 114 height 14
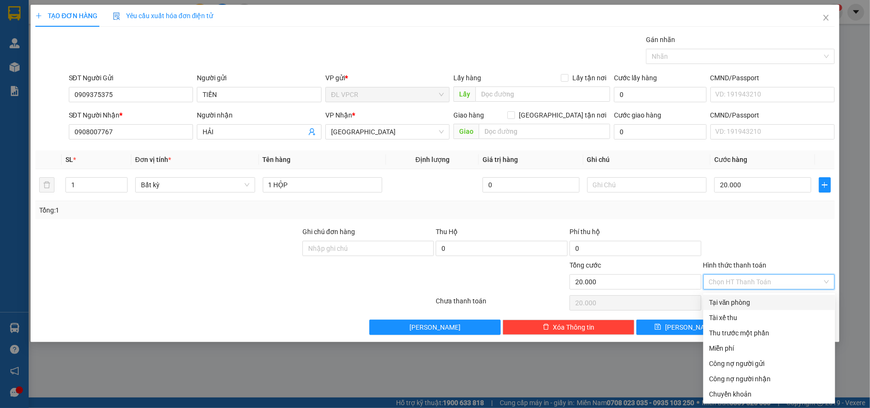
click at [766, 296] on div "Tại văn phòng" at bounding box center [770, 302] width 132 height 15
type input "0"
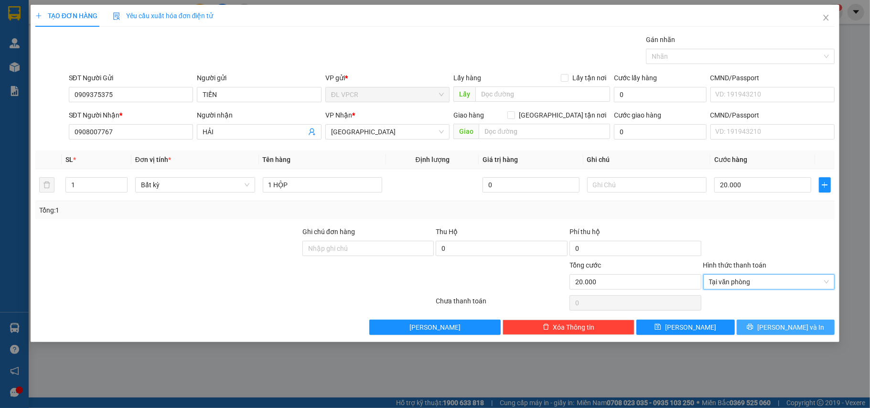
click at [754, 327] on icon "printer" at bounding box center [750, 327] width 6 height 6
click at [798, 333] on span "[PERSON_NAME] và In" at bounding box center [791, 327] width 67 height 11
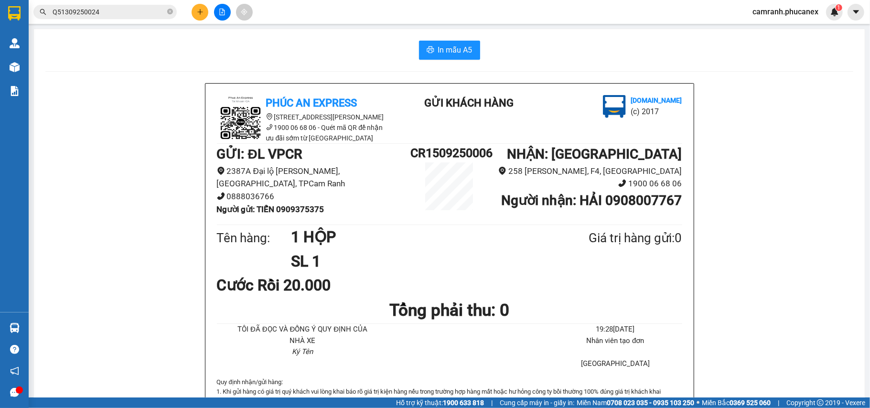
click at [442, 49] on span "In mẫu A5" at bounding box center [455, 50] width 34 height 12
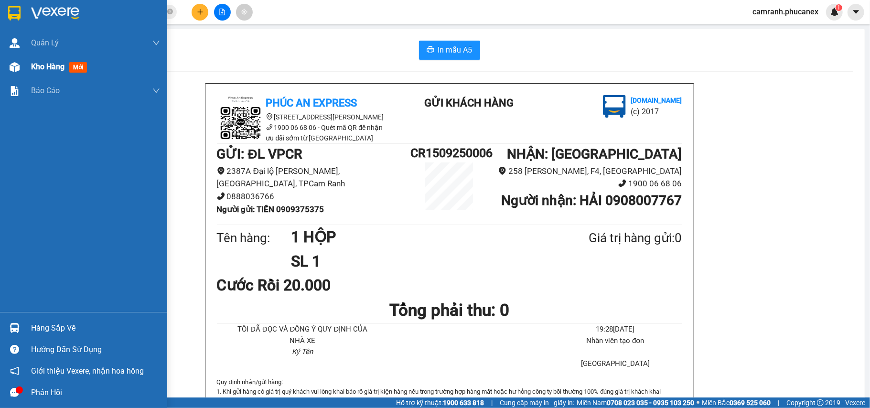
click at [4, 60] on div "Kho hàng mới" at bounding box center [83, 67] width 167 height 24
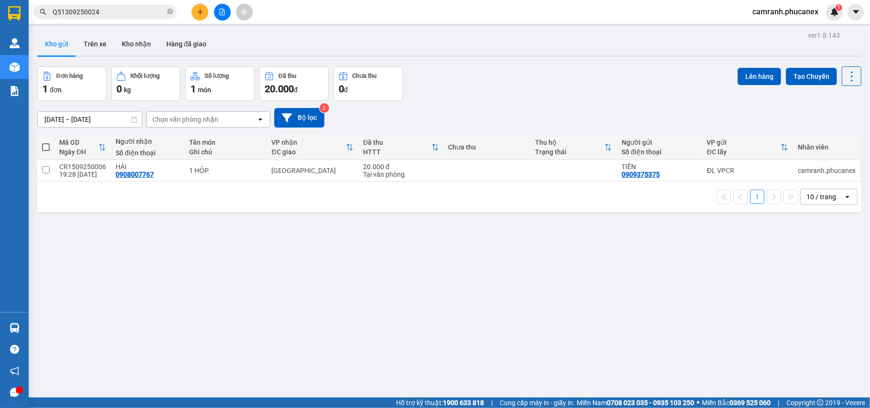
click at [46, 146] on span at bounding box center [46, 147] width 8 height 8
click at [46, 142] on input "checkbox" at bounding box center [46, 142] width 0 height 0
checkbox input "true"
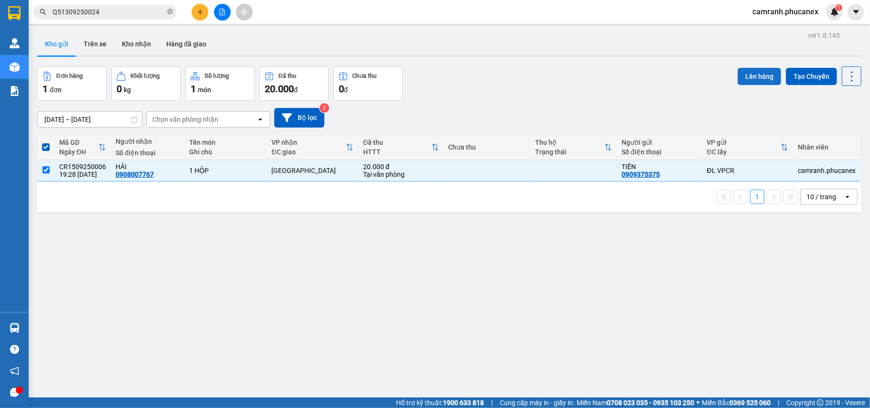
click at [751, 70] on button "Lên hàng" at bounding box center [759, 76] width 43 height 17
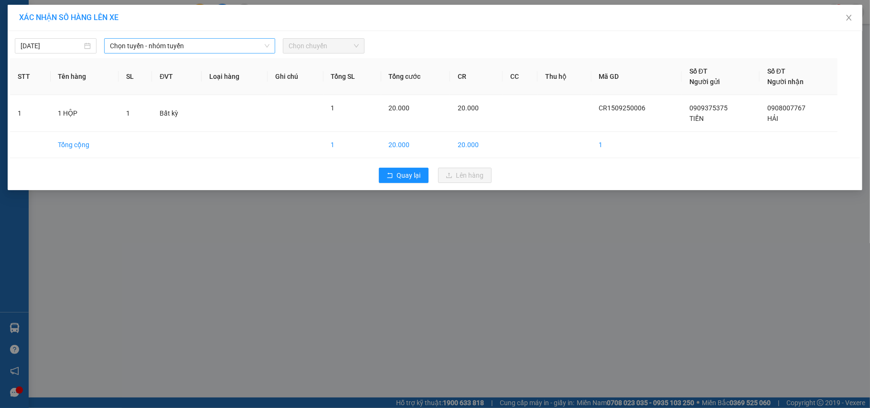
click at [212, 49] on span "Chọn tuyến - nhóm tuyến" at bounding box center [190, 46] width 160 height 14
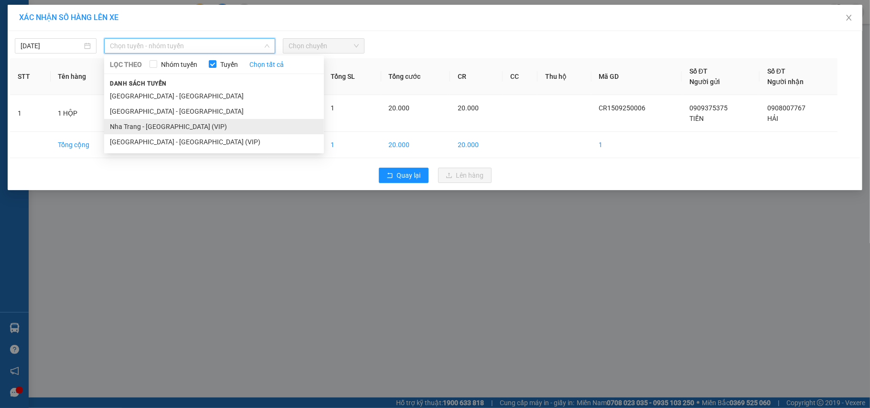
click at [180, 123] on li "Nha Trang - [GEOGRAPHIC_DATA] (VIP)" at bounding box center [214, 126] width 220 height 15
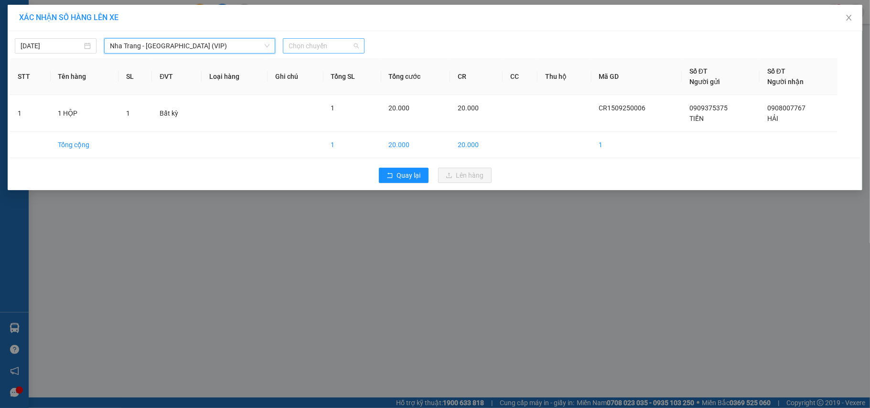
click at [341, 50] on span "Chọn chuyến" at bounding box center [324, 46] width 70 height 14
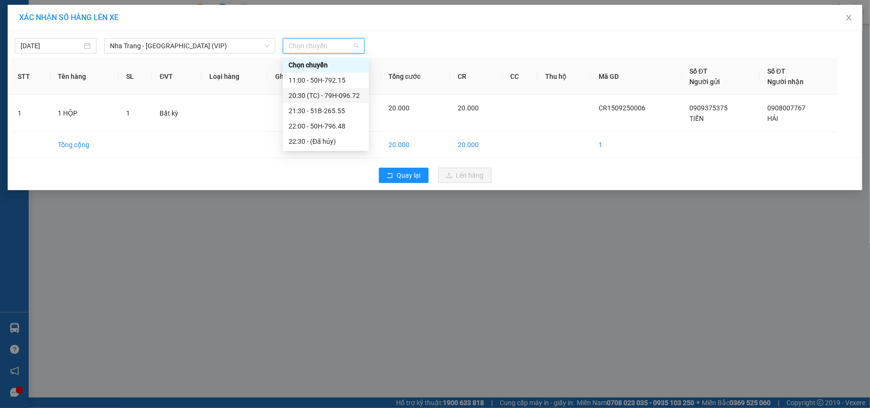
click at [322, 90] on div "20:30 (TC) - 79H-096.72" at bounding box center [326, 95] width 75 height 11
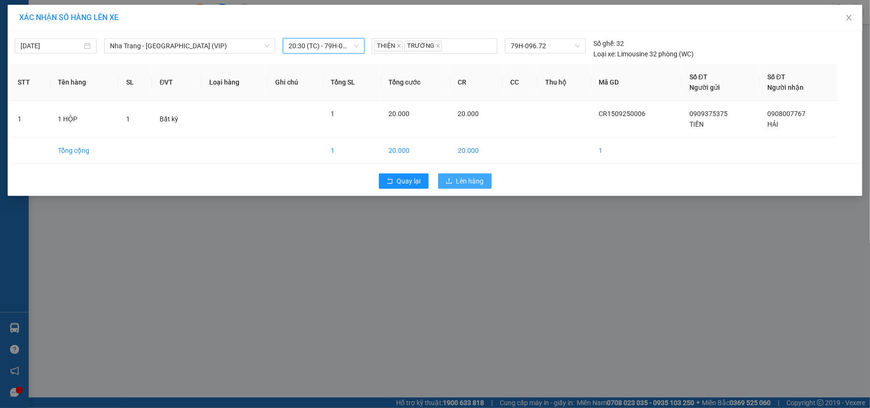
click at [465, 179] on span "Lên hàng" at bounding box center [470, 181] width 28 height 11
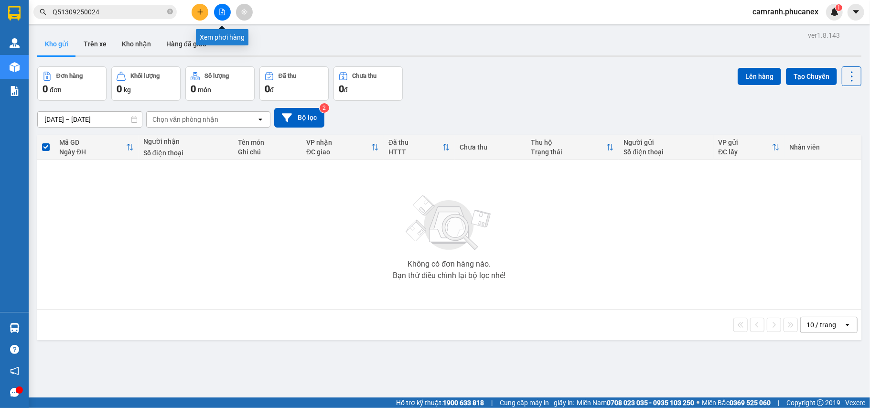
click at [217, 10] on button at bounding box center [222, 12] width 17 height 17
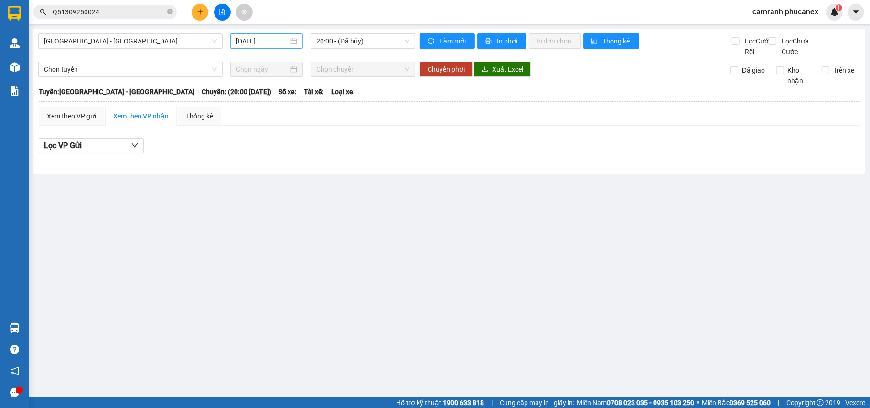
click at [238, 41] on input "[DATE]" at bounding box center [262, 41] width 53 height 11
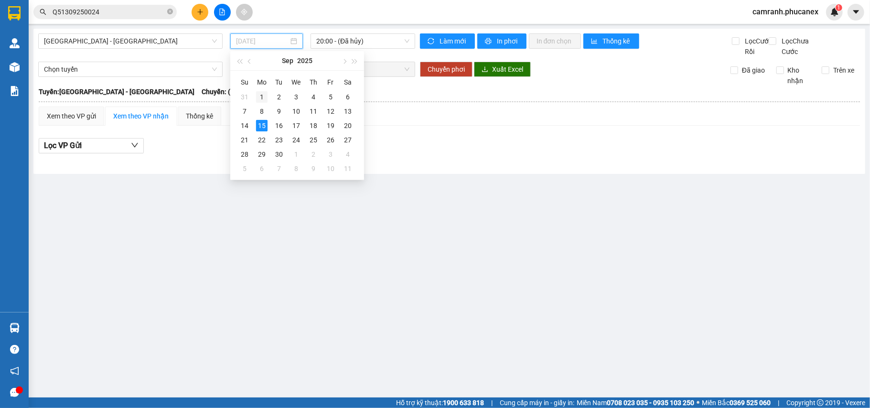
click at [259, 93] on div "1" at bounding box center [261, 96] width 11 height 11
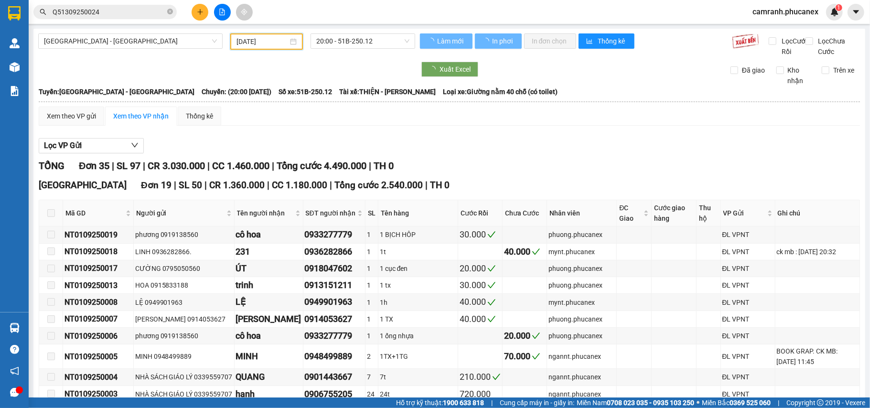
click at [271, 44] on input "[DATE]" at bounding box center [263, 41] width 52 height 11
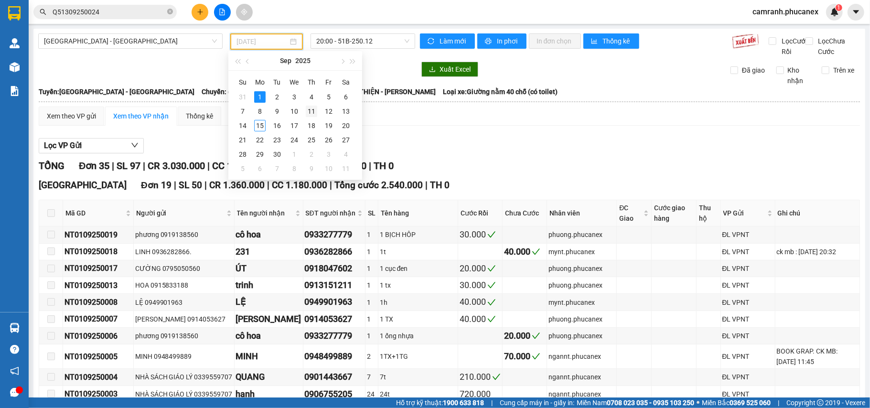
click at [312, 112] on div "11" at bounding box center [311, 111] width 11 height 11
type input "[DATE]"
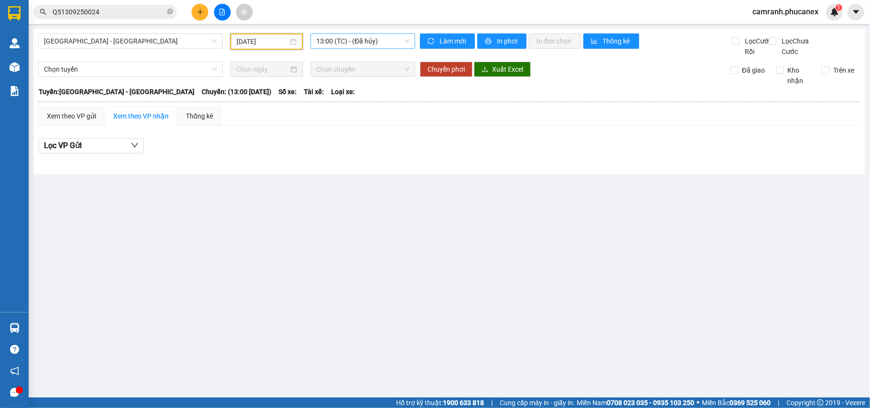
click at [334, 42] on span "13:00 (TC) - (Đã hủy)" at bounding box center [362, 41] width 93 height 14
click at [346, 91] on div "20:00 - (Đã hủy)" at bounding box center [353, 91] width 75 height 11
click at [186, 35] on span "[GEOGRAPHIC_DATA] - [GEOGRAPHIC_DATA]" at bounding box center [130, 41] width 173 height 14
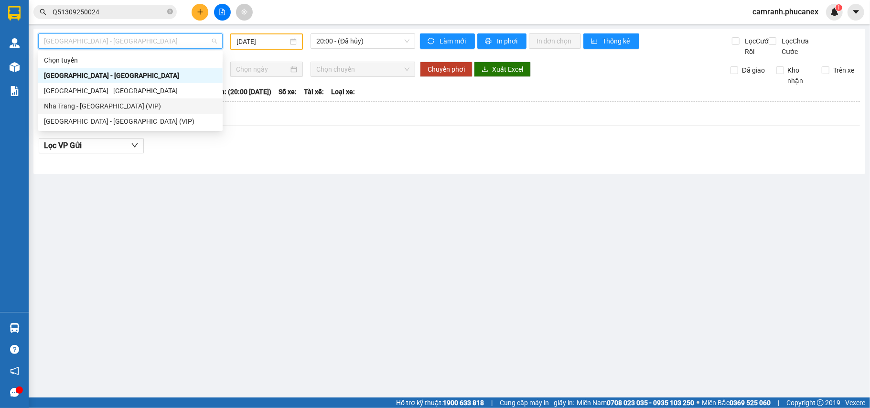
click at [142, 102] on div "Nha Trang - [GEOGRAPHIC_DATA] (VIP)" at bounding box center [130, 106] width 173 height 11
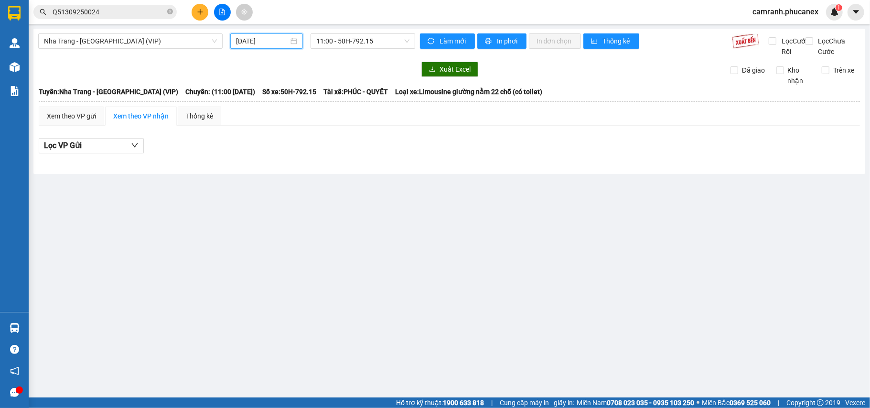
click at [279, 41] on input "[DATE]" at bounding box center [262, 41] width 53 height 11
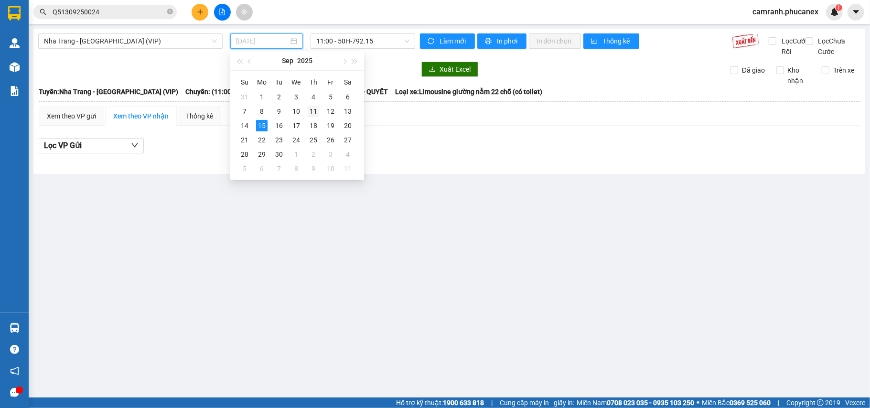
click at [317, 114] on div "11" at bounding box center [313, 111] width 11 height 11
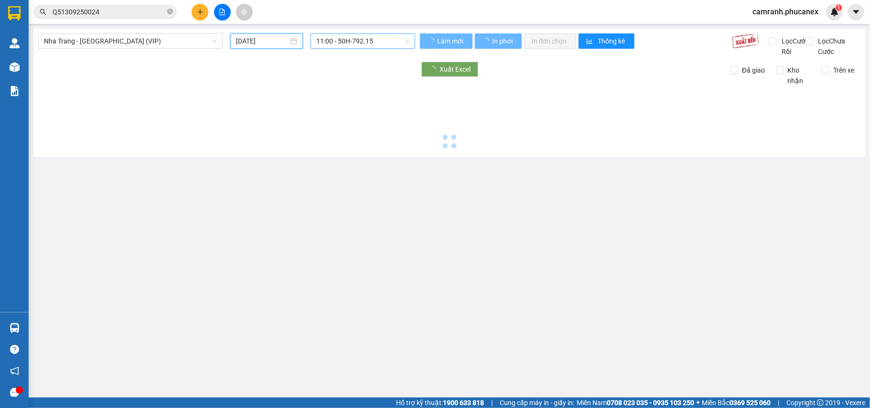
type input "[DATE]"
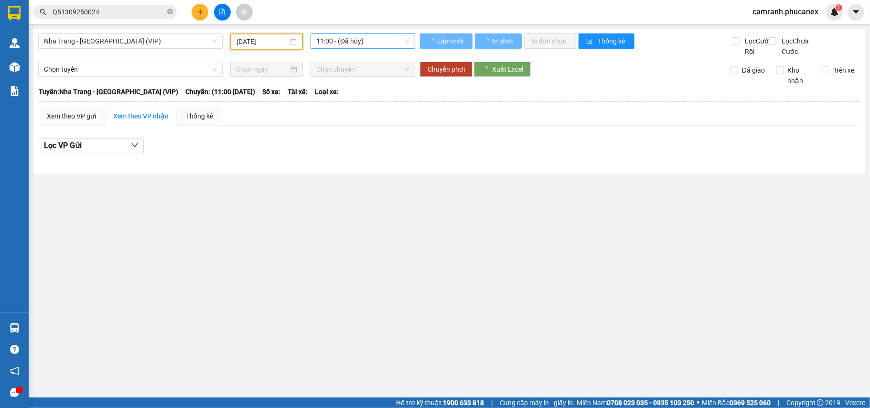
click at [352, 44] on span "11:00 - (Đã hủy)" at bounding box center [362, 41] width 93 height 14
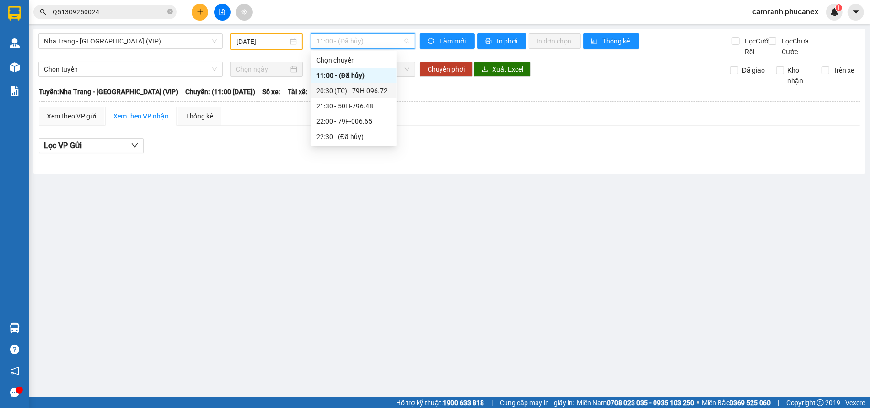
click at [348, 86] on div "20:30 (TC) - 79H-096.72" at bounding box center [353, 91] width 75 height 11
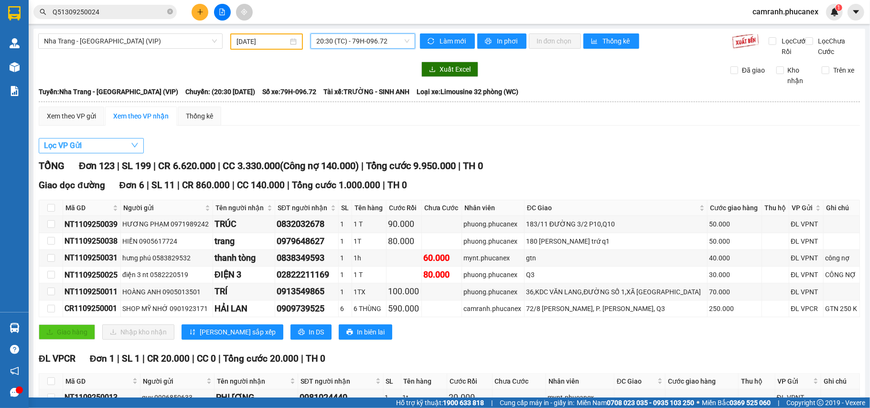
click at [129, 153] on button "Lọc VP Gửi" at bounding box center [91, 145] width 105 height 15
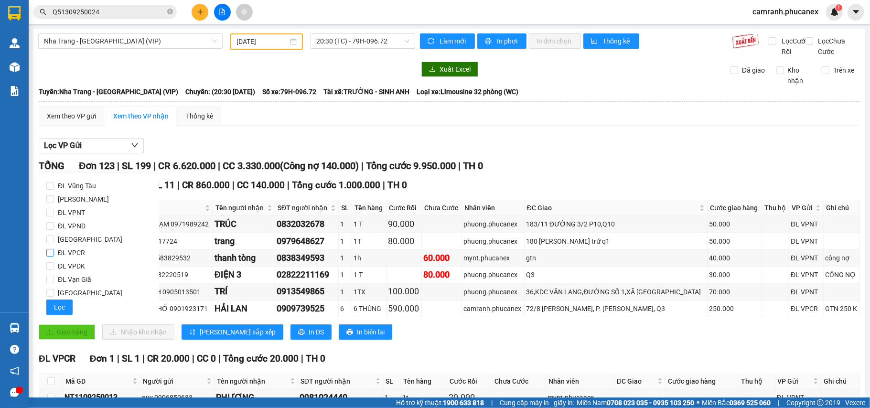
click at [77, 253] on span "ĐL VPCR" at bounding box center [71, 252] width 35 height 13
click at [54, 253] on input "ĐL VPCR" at bounding box center [50, 253] width 8 height 8
checkbox input "true"
click at [63, 313] on button "Lọc" at bounding box center [59, 307] width 26 height 15
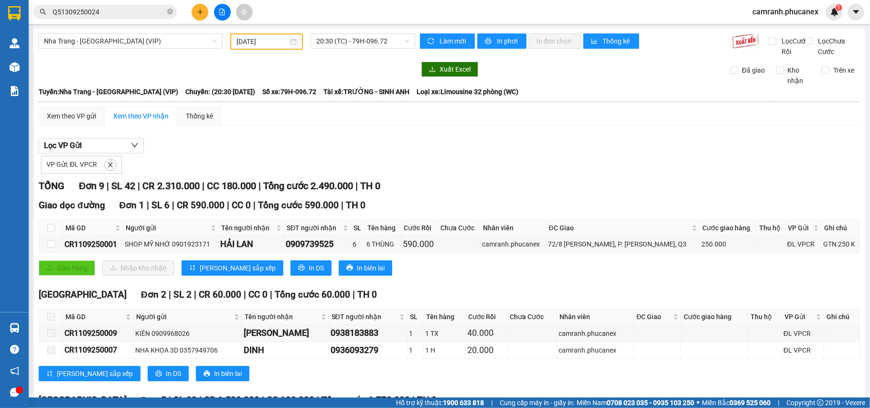
click at [260, 43] on input "[DATE]" at bounding box center [263, 41] width 52 height 11
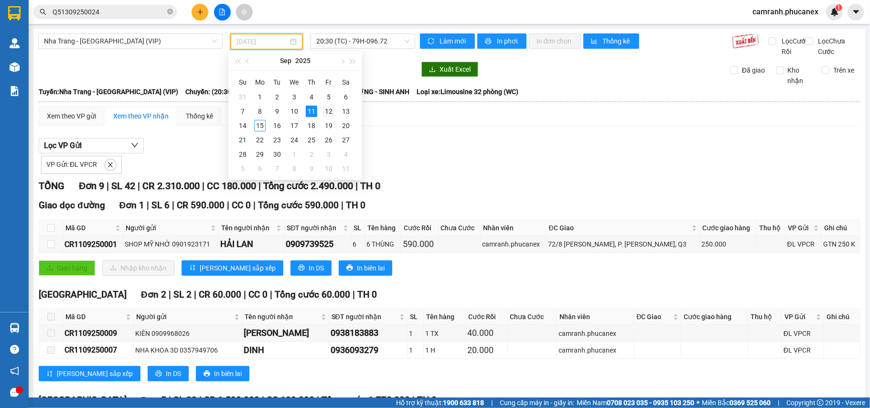
click at [327, 110] on div "12" at bounding box center [328, 111] width 11 height 11
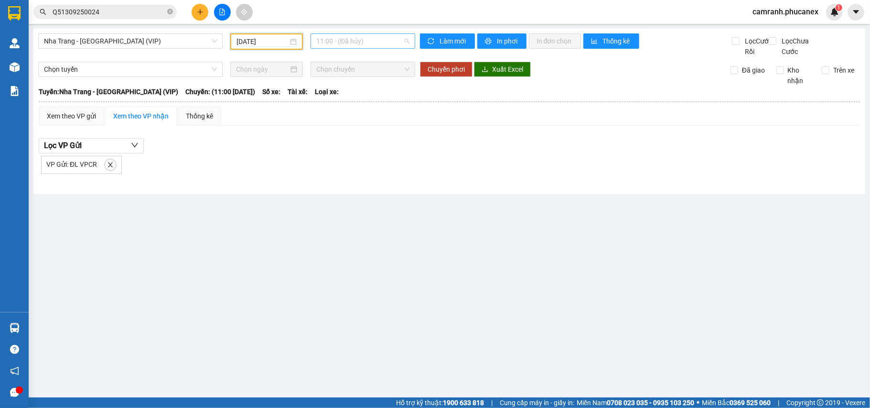
click at [350, 39] on span "11:00 - (Đã hủy)" at bounding box center [362, 41] width 93 height 14
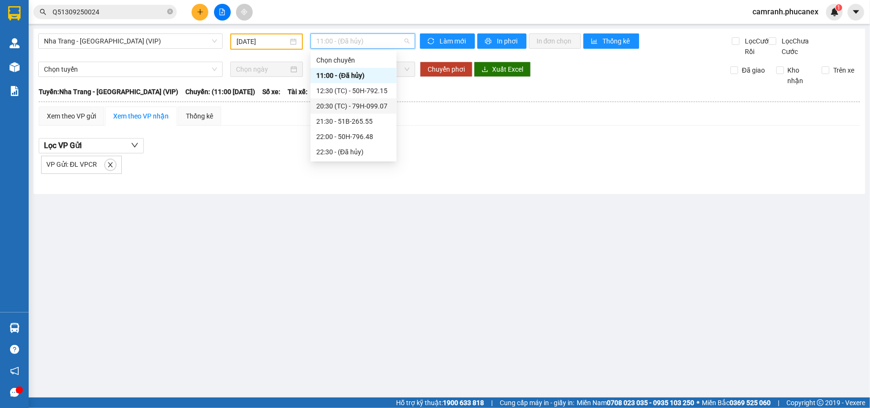
click at [355, 103] on div "20:30 (TC) - 79H-099.07" at bounding box center [353, 106] width 75 height 11
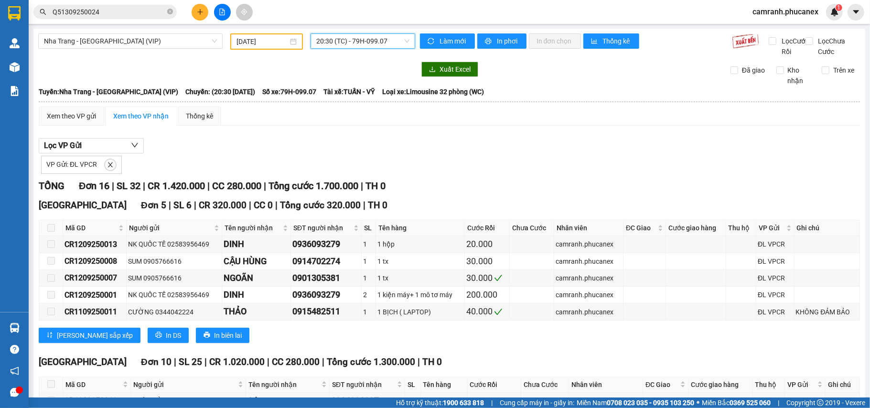
click at [348, 41] on span "20:30 (TC) - 79H-099.07" at bounding box center [362, 41] width 93 height 14
click at [278, 43] on input "[DATE]" at bounding box center [263, 41] width 52 height 11
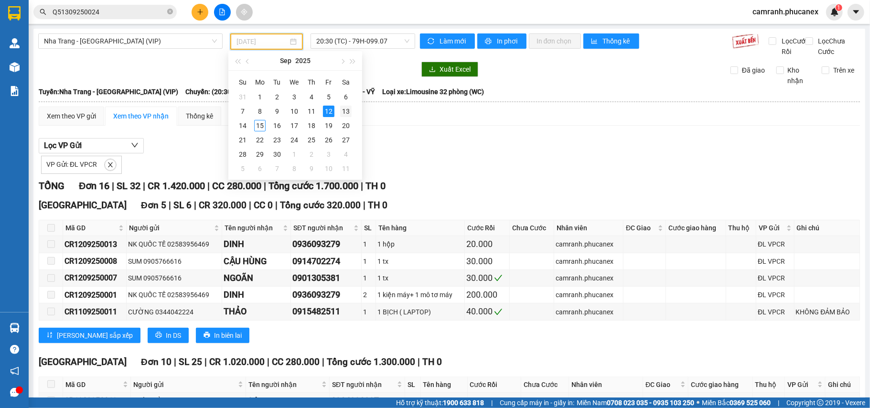
click at [352, 113] on td "13" at bounding box center [345, 111] width 17 height 14
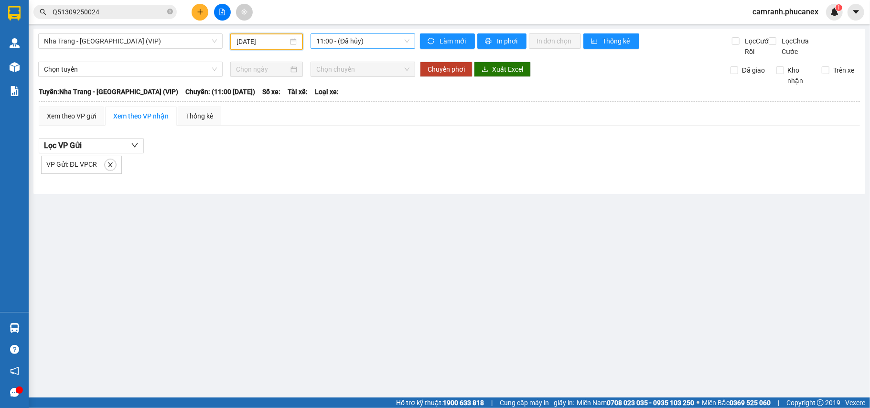
click at [355, 44] on span "11:00 - (Đã hủy)" at bounding box center [362, 41] width 93 height 14
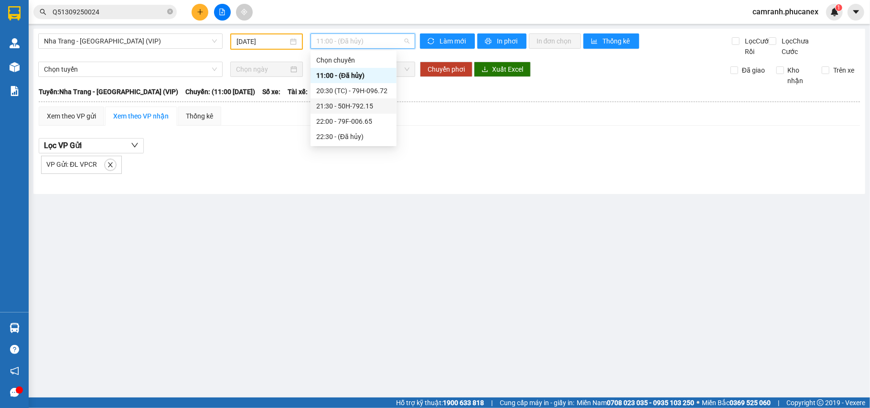
click at [347, 94] on div "20:30 (TC) - 79H-096.72" at bounding box center [353, 91] width 75 height 11
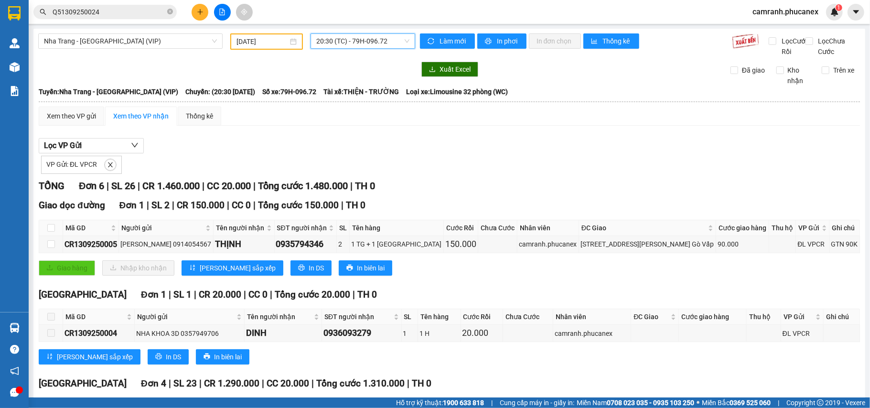
click at [274, 41] on input "[DATE]" at bounding box center [263, 41] width 52 height 11
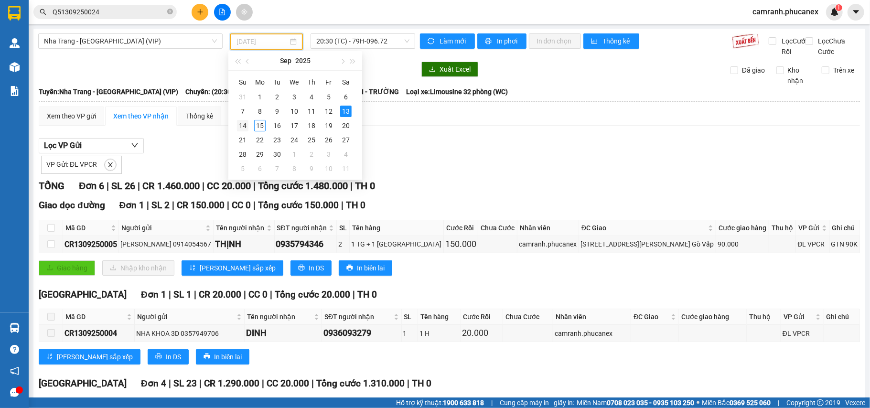
click at [241, 126] on div "14" at bounding box center [242, 125] width 11 height 11
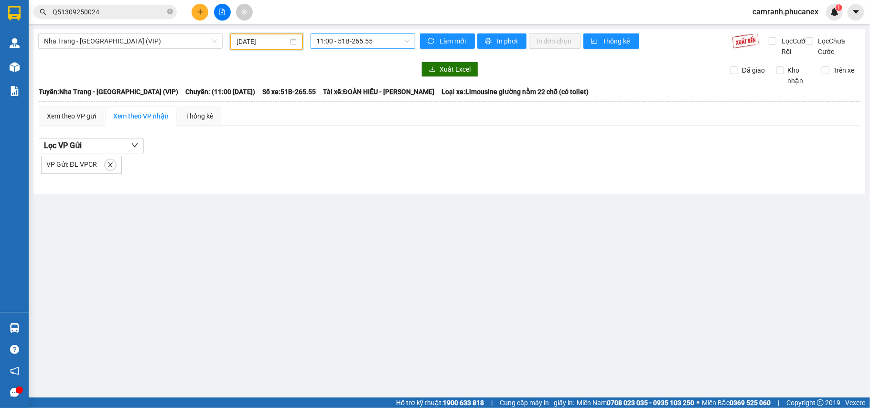
click at [350, 44] on span "11:00 - 51B-265.55" at bounding box center [362, 41] width 93 height 14
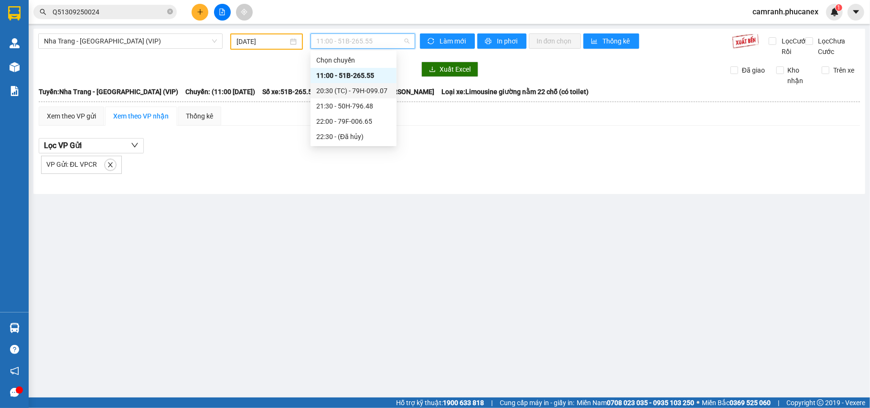
click at [346, 94] on div "20:30 (TC) - 79H-099.07" at bounding box center [353, 91] width 75 height 11
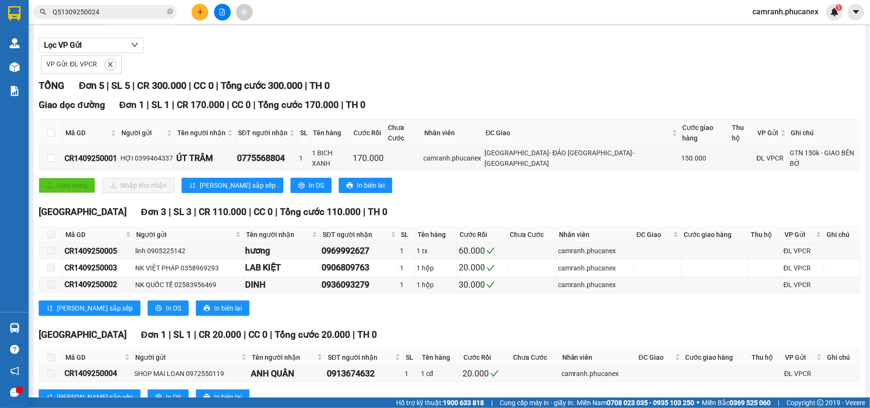
scroll to position [147, 0]
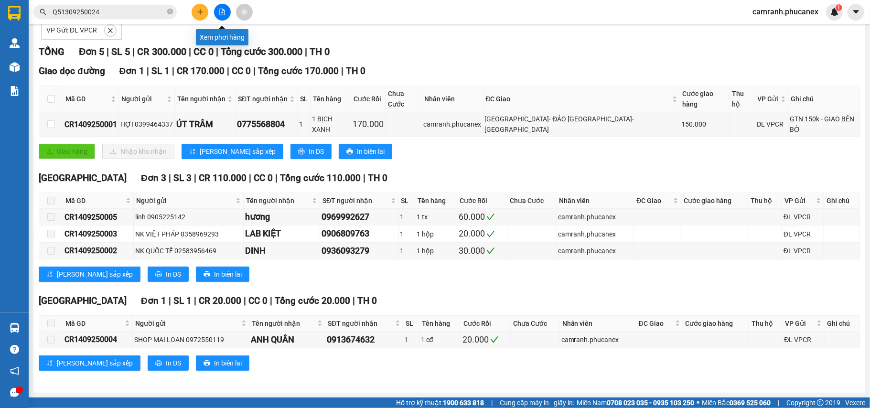
click at [218, 17] on button at bounding box center [222, 12] width 17 height 17
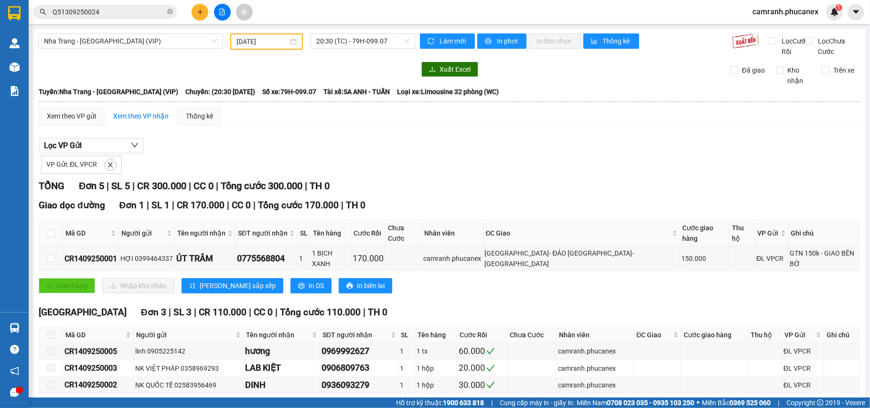
click at [282, 33] on div "[DATE]" at bounding box center [266, 41] width 73 height 16
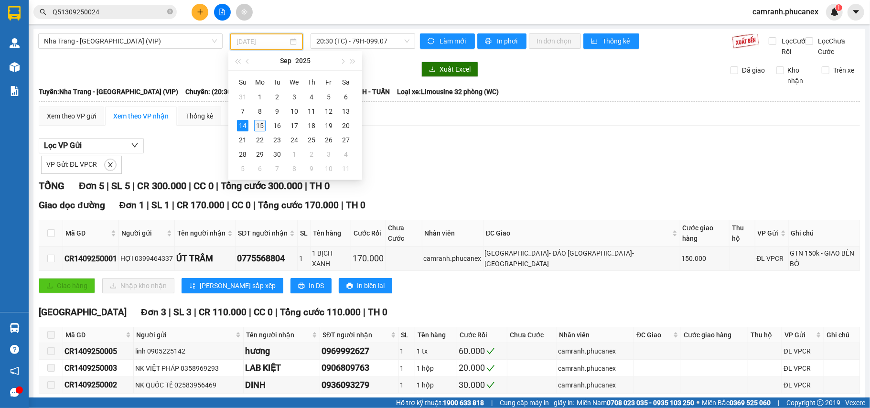
click at [262, 127] on div "15" at bounding box center [259, 125] width 11 height 11
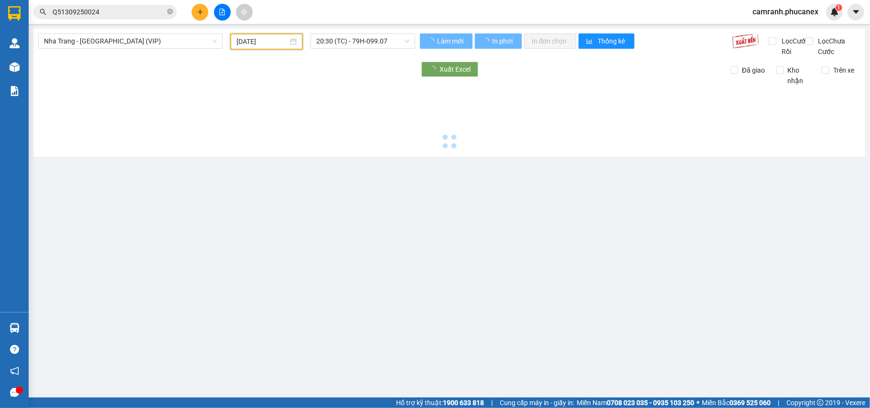
type input "[DATE]"
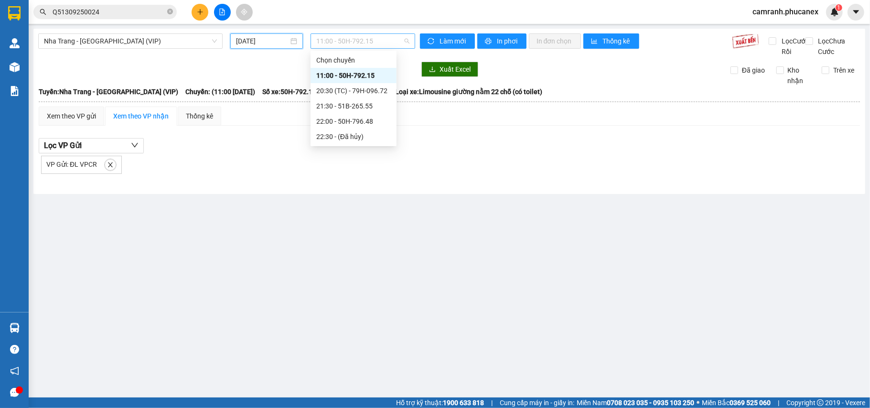
click at [346, 44] on span "11:00 - 50H-792.15" at bounding box center [362, 41] width 93 height 14
click at [348, 86] on div "20:30 (TC) - 79H-096.72" at bounding box center [353, 91] width 75 height 11
